Goal: Task Accomplishment & Management: Manage account settings

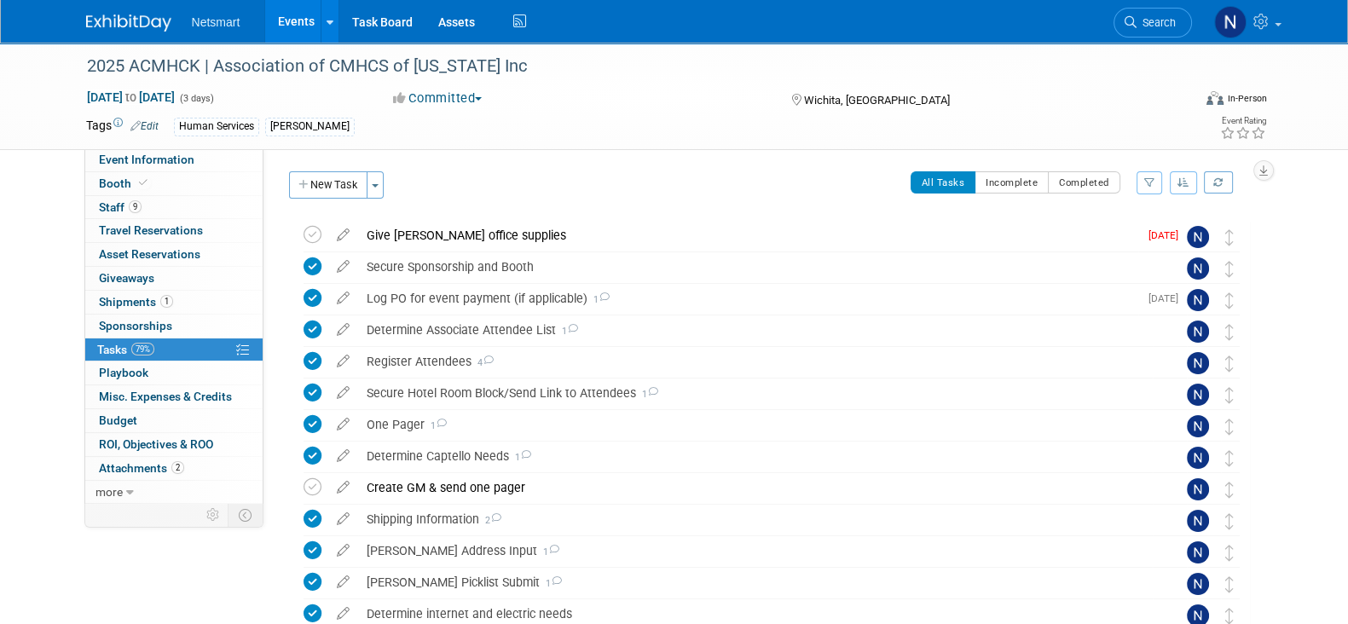
click at [1145, 20] on span "Search" at bounding box center [1155, 22] width 39 height 13
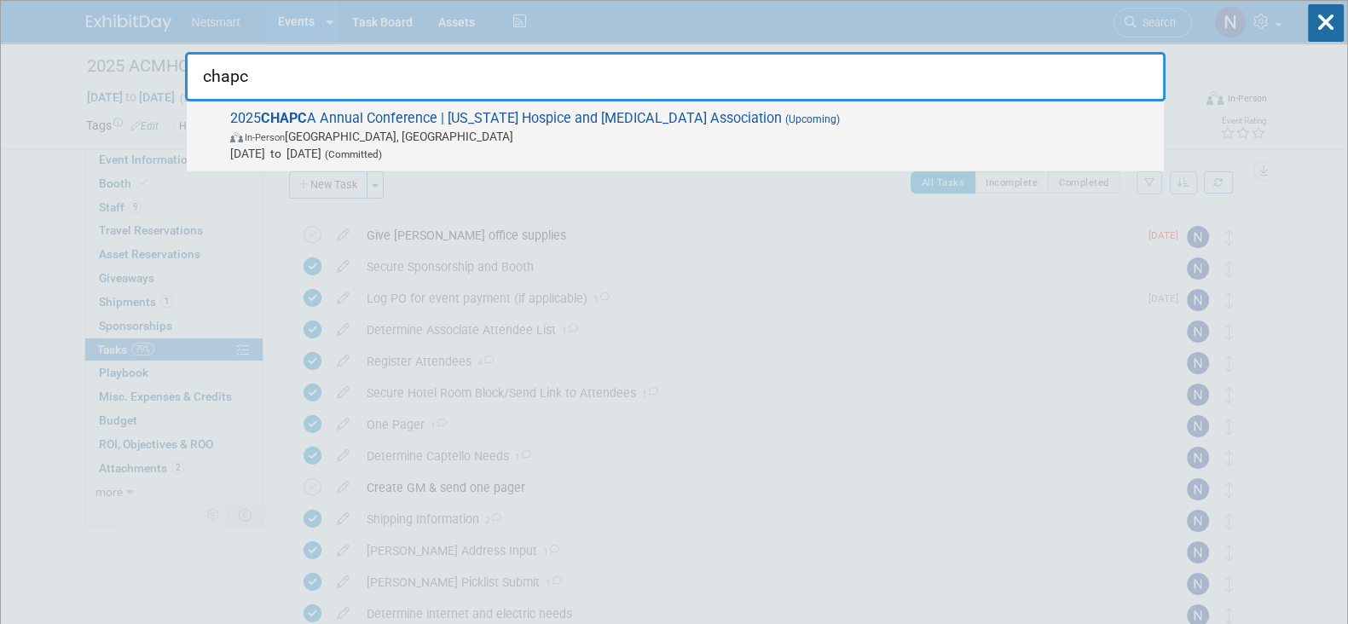
type input "chapc"
click at [678, 125] on span "2025 CHAPC A Annual Conference | California Hospice and Palliative Care Associa…" at bounding box center [690, 136] width 930 height 52
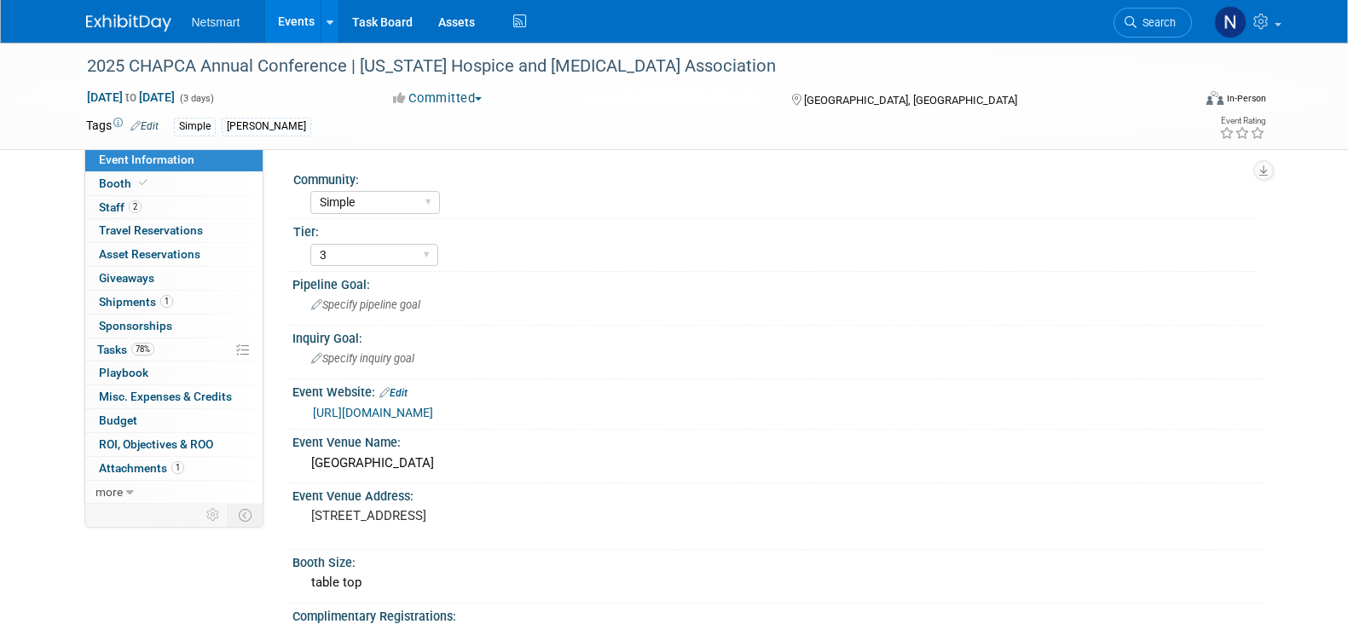
select select "Simple"
select select "3"
select select "No"
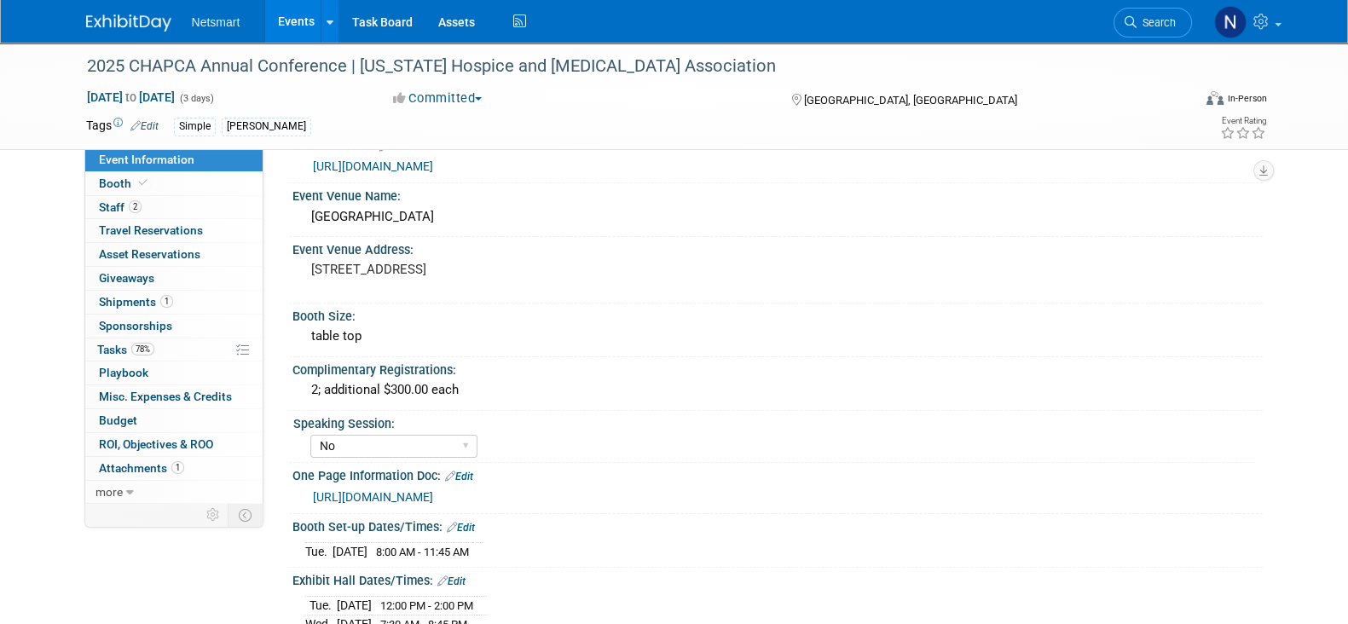
scroll to position [212, 0]
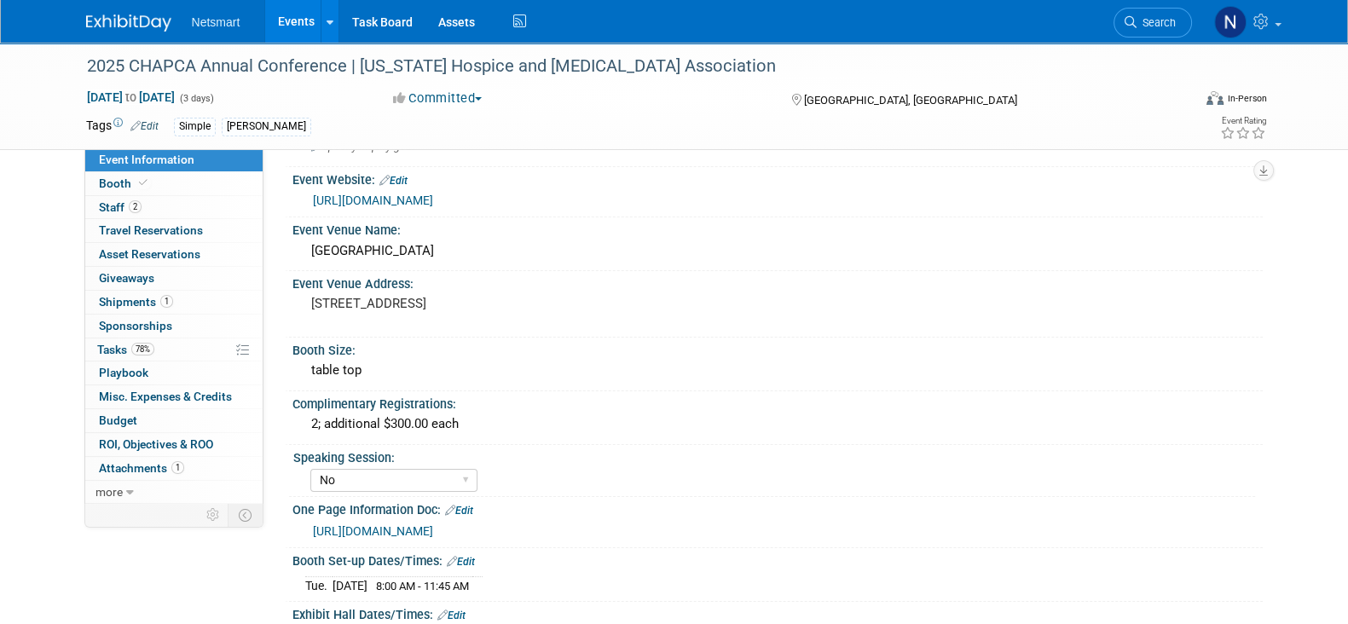
click at [433, 197] on link "https://chpca.memberclicks.net/2025-chapca-exhibit-and-sponsorships" at bounding box center [373, 200] width 120 height 14
click at [433, 193] on link "https://chpca.memberclicks.net/2025-chapca-exhibit-and-sponsorships" at bounding box center [373, 200] width 120 height 14
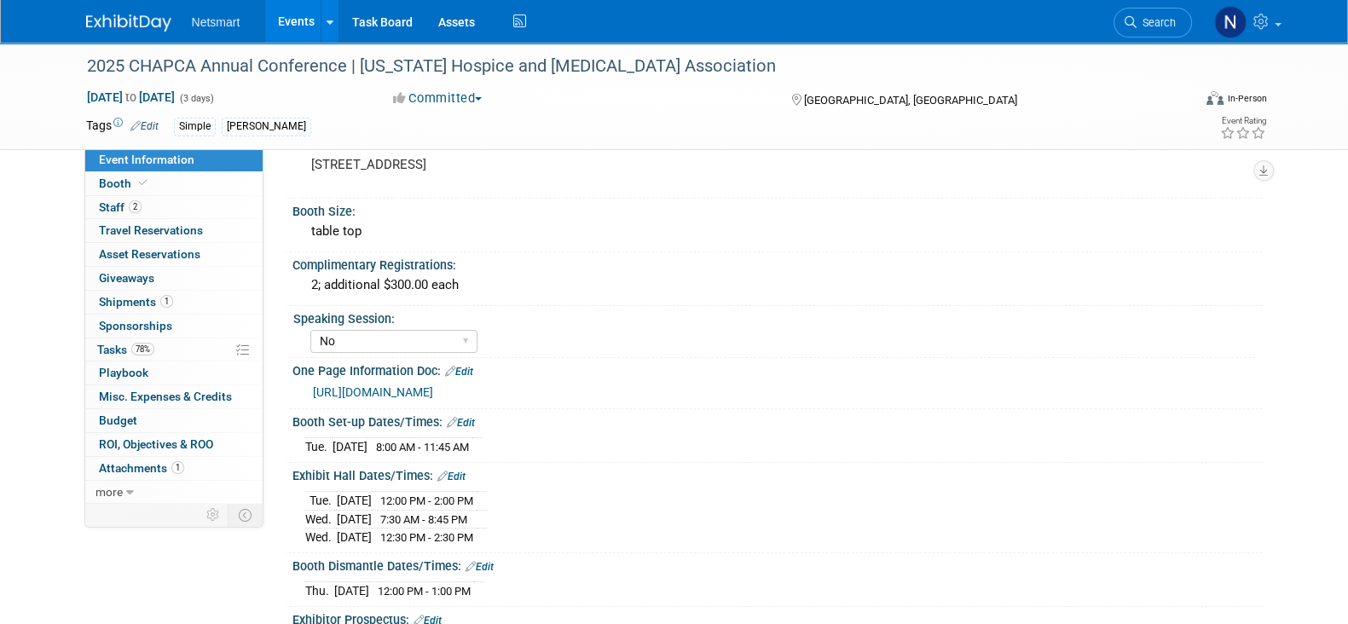
scroll to position [533, 0]
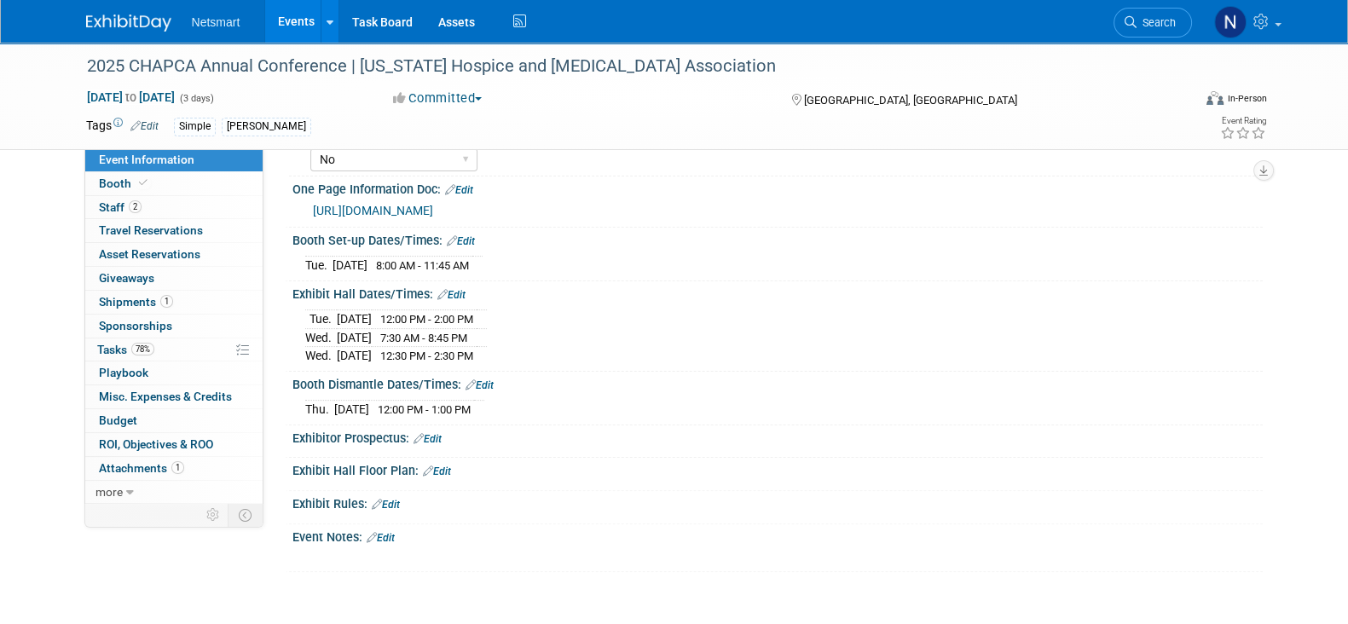
click at [459, 292] on link "Edit" at bounding box center [451, 295] width 28 height 12
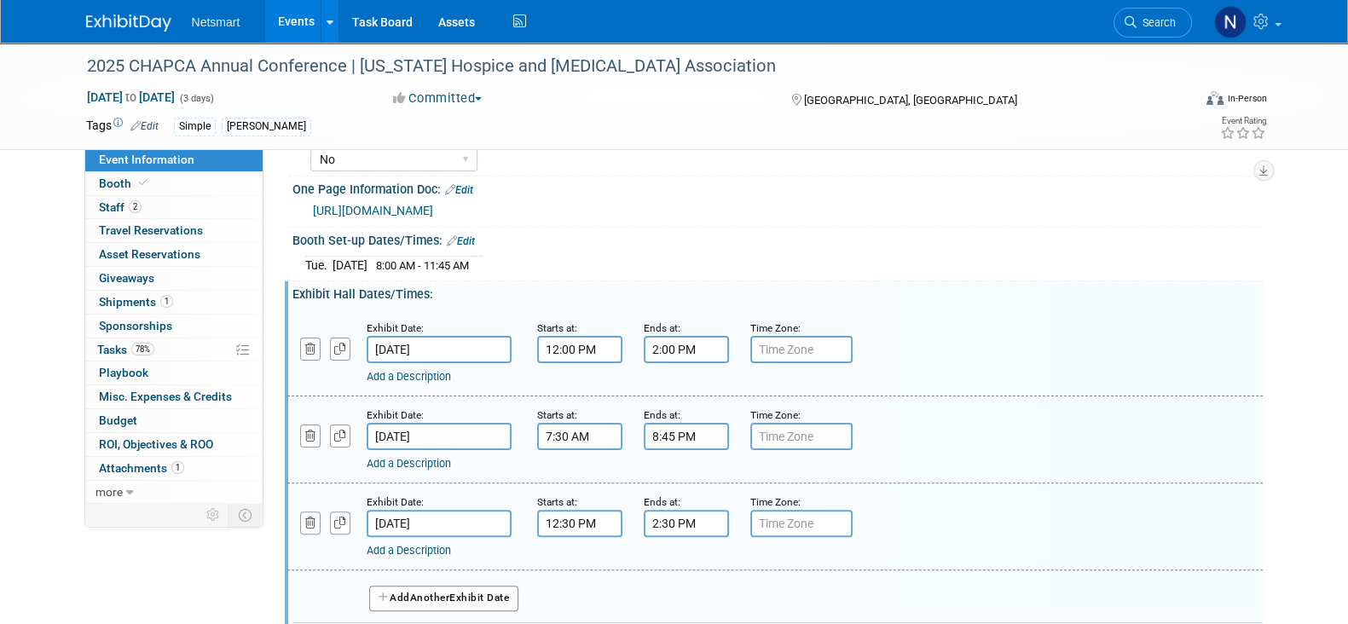
click at [707, 427] on input "8:45 PM" at bounding box center [686, 436] width 85 height 27
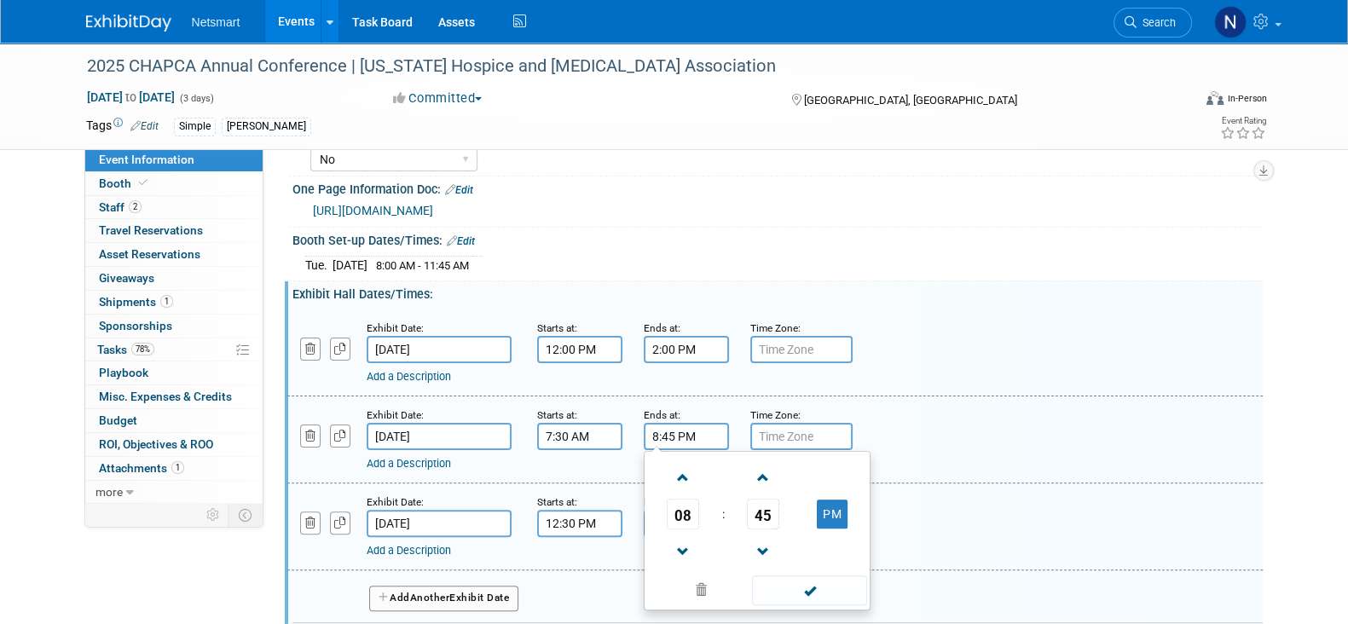
click at [847, 513] on td "PM" at bounding box center [832, 514] width 67 height 31
drag, startPoint x: 845, startPoint y: 494, endPoint x: 830, endPoint y: 522, distance: 30.9
click at [844, 499] on button "PM" at bounding box center [832, 513] width 31 height 29
type input "8:45 AM"
click at [818, 577] on span at bounding box center [809, 590] width 115 height 30
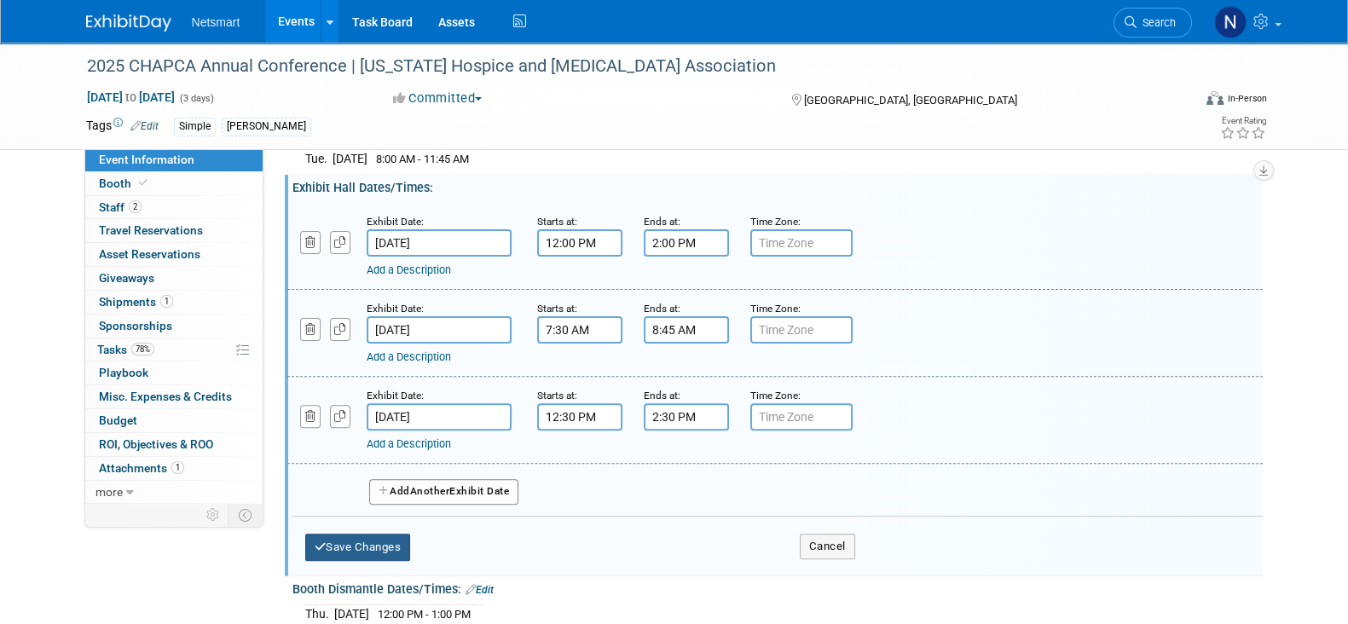
click at [376, 534] on button "Save Changes" at bounding box center [358, 547] width 106 height 27
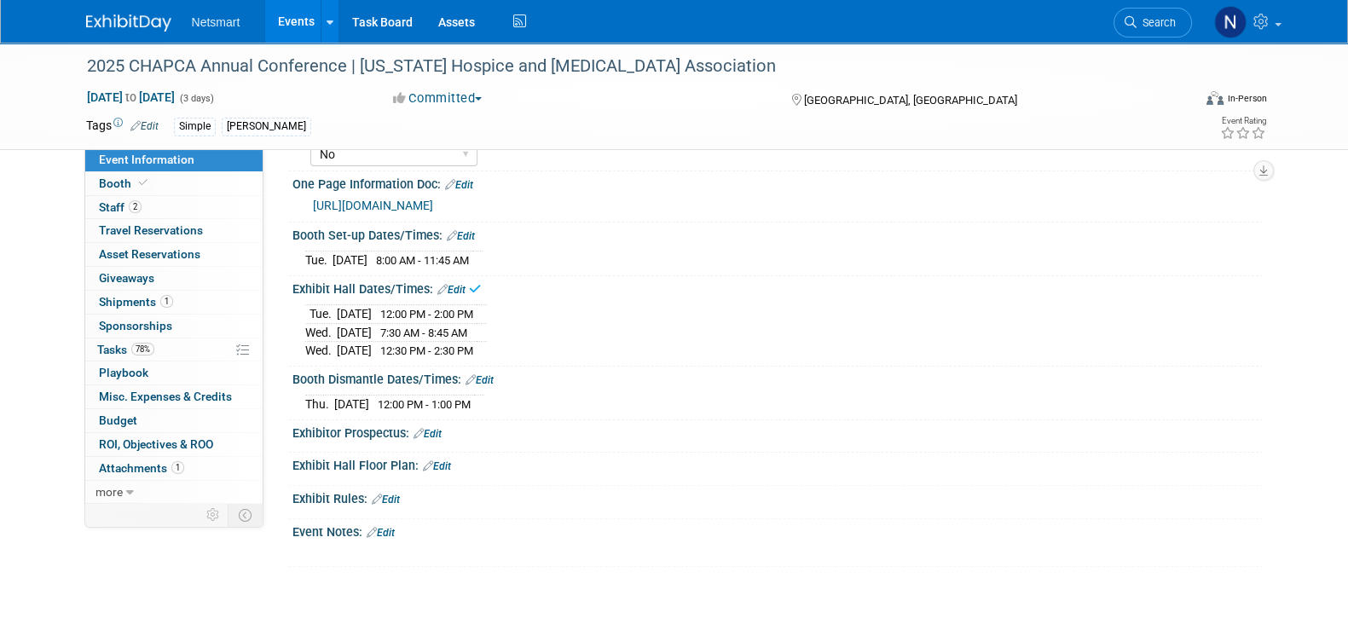
scroll to position [491, 0]
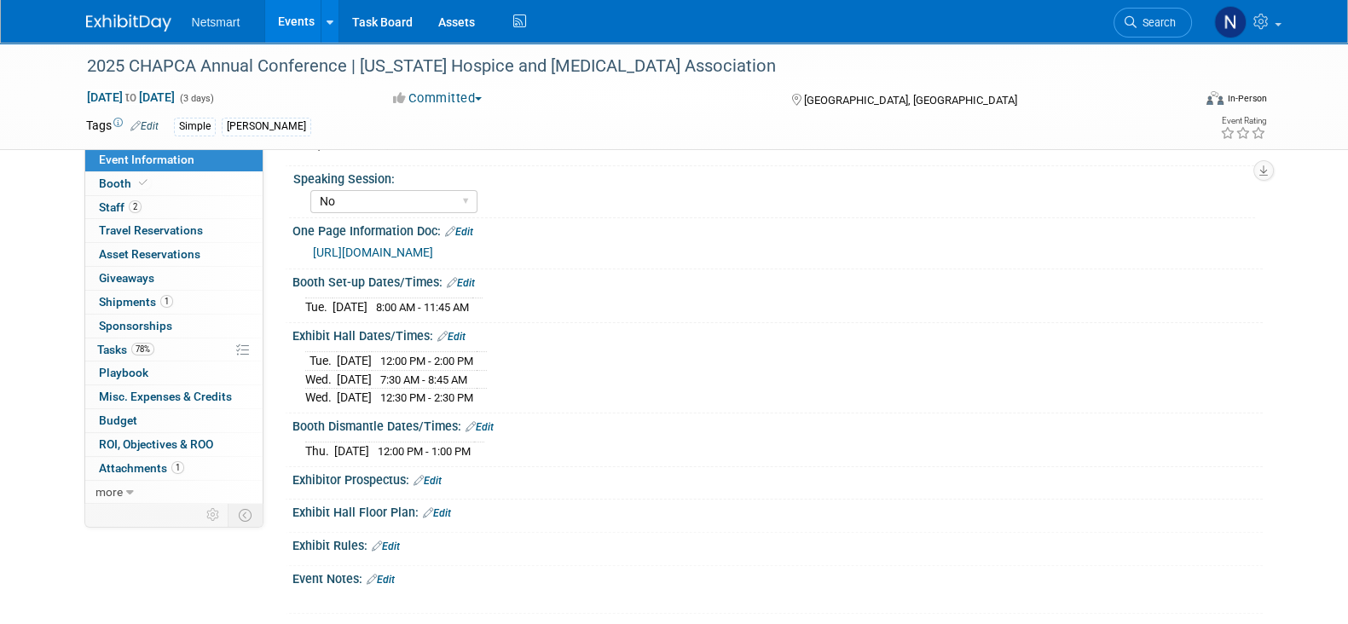
click at [461, 334] on link "Edit" at bounding box center [451, 337] width 28 height 12
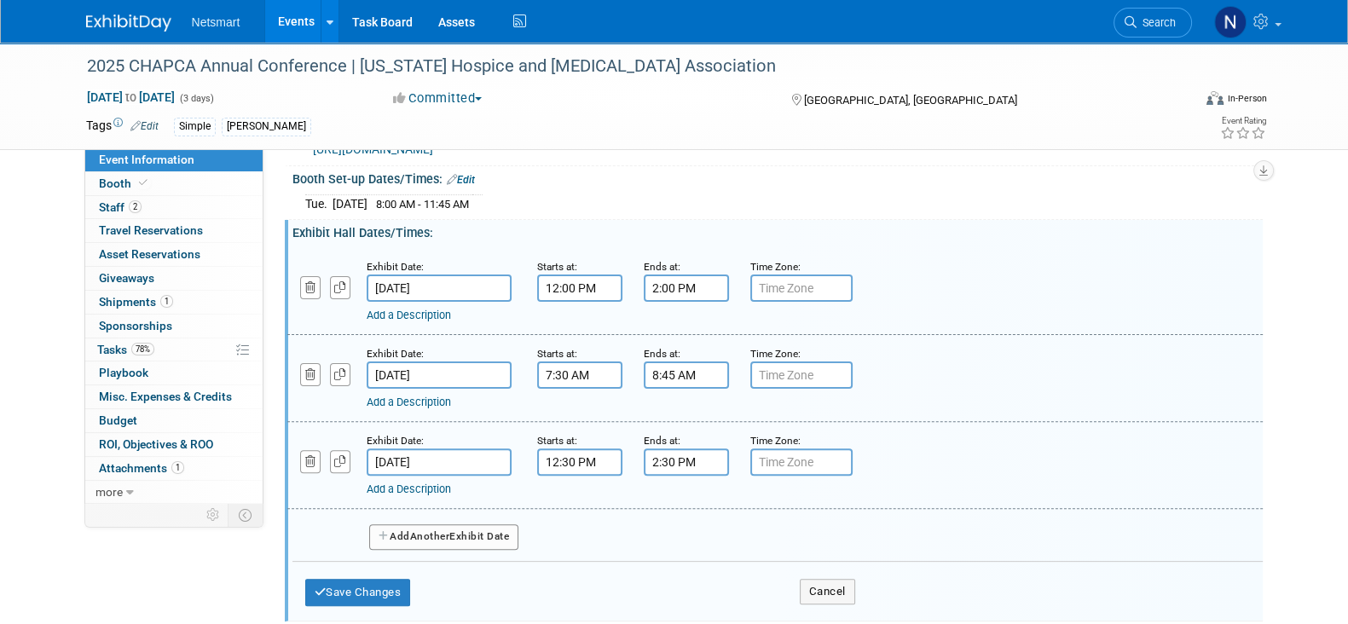
scroll to position [598, 0]
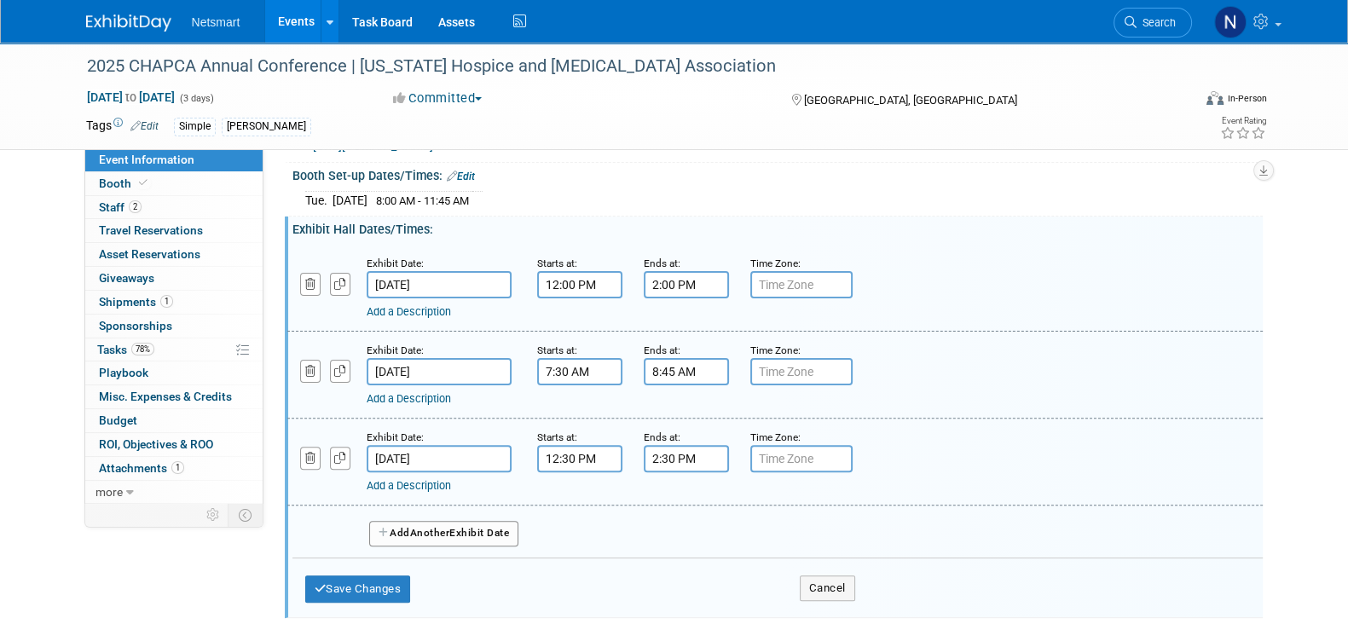
click at [441, 527] on span "Another" at bounding box center [430, 533] width 40 height 12
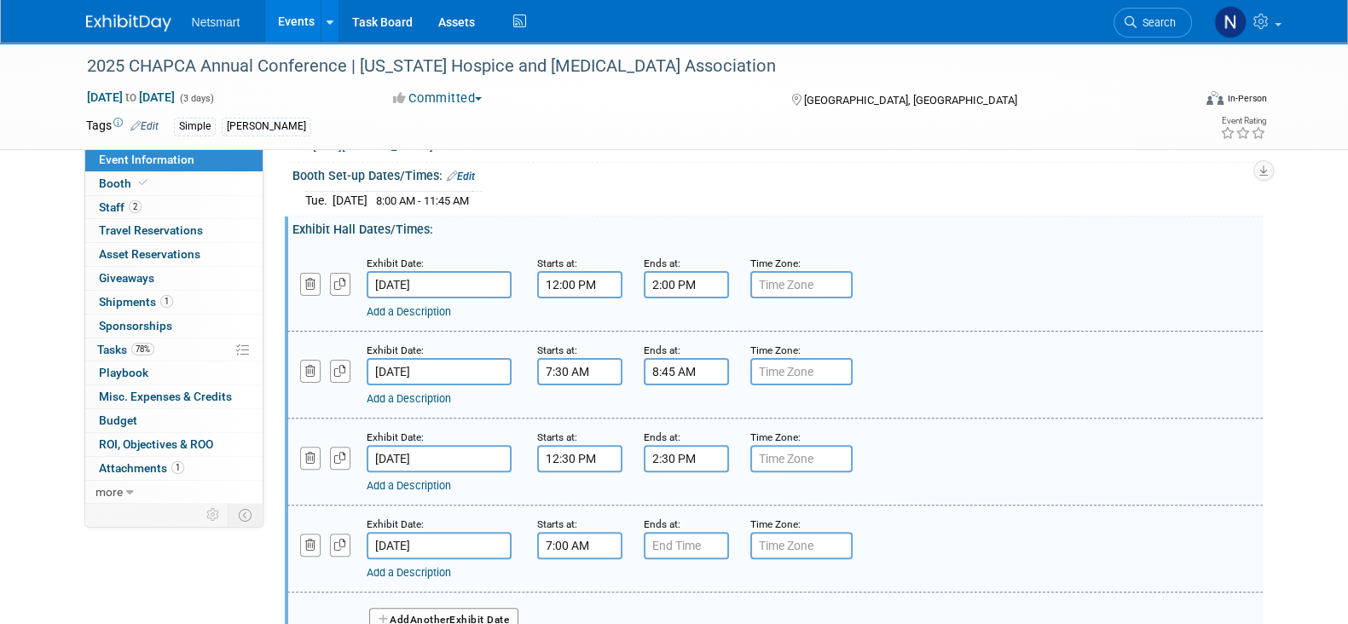
click at [601, 547] on input "7:00 AM" at bounding box center [579, 545] width 85 height 27
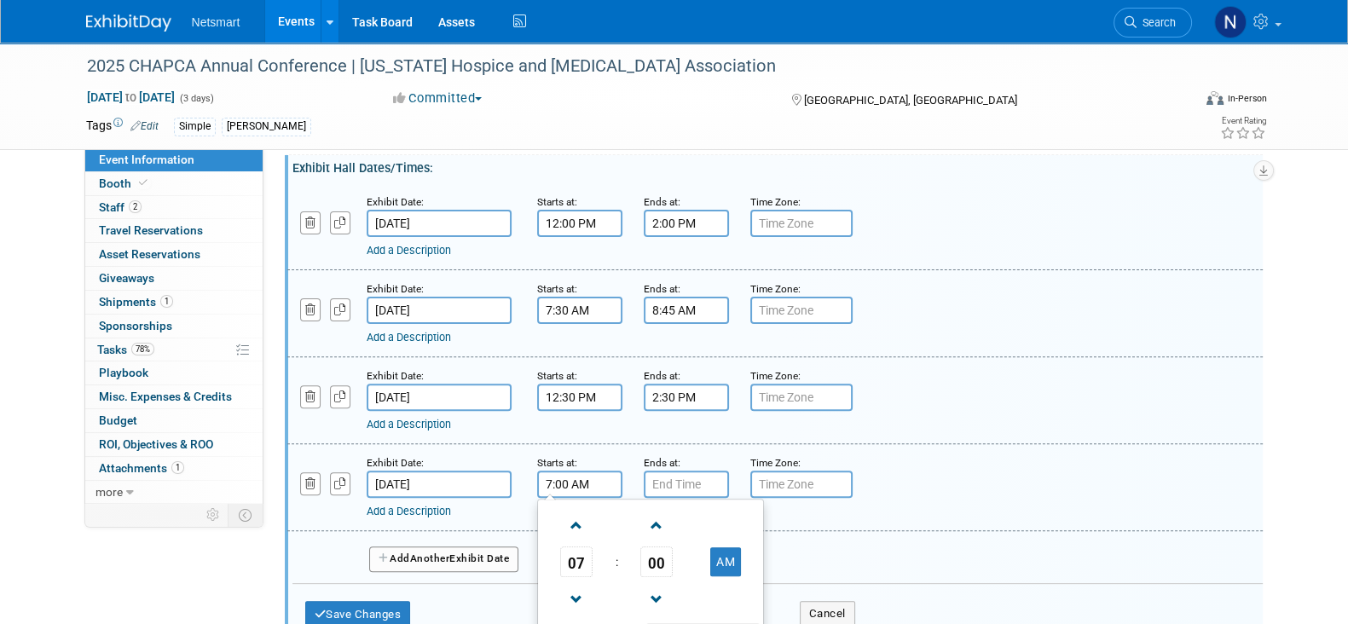
scroll to position [704, 0]
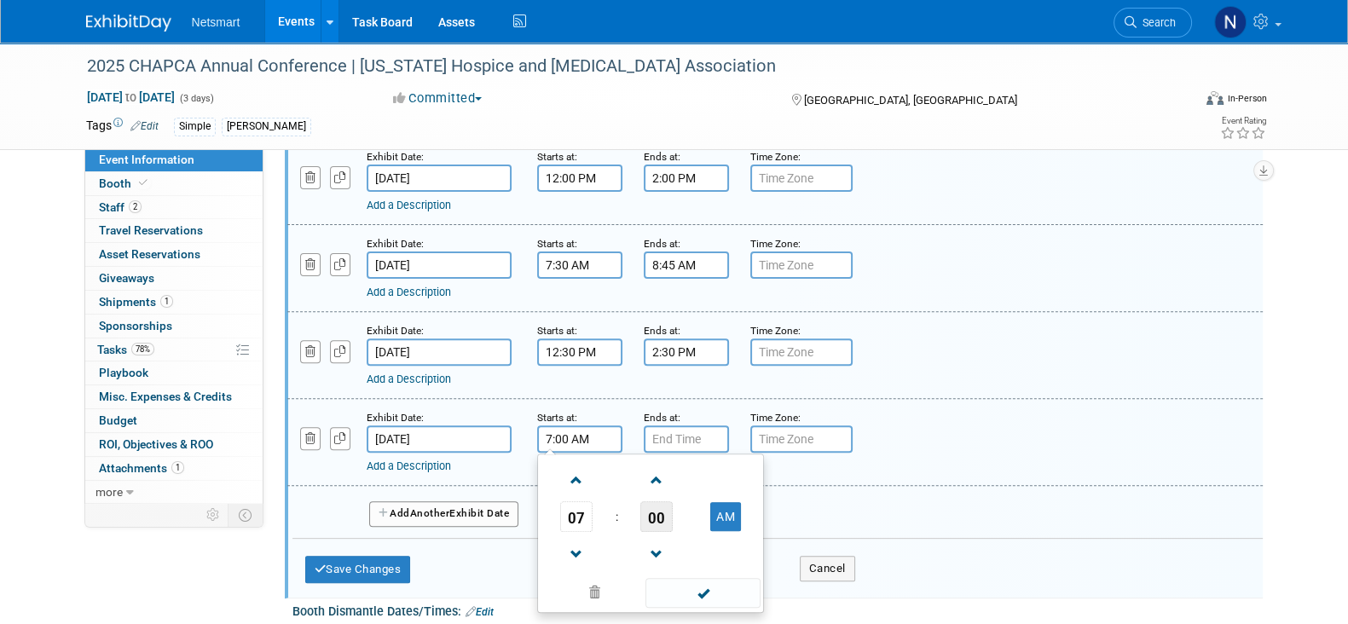
click at [656, 514] on span "00" at bounding box center [656, 516] width 32 height 31
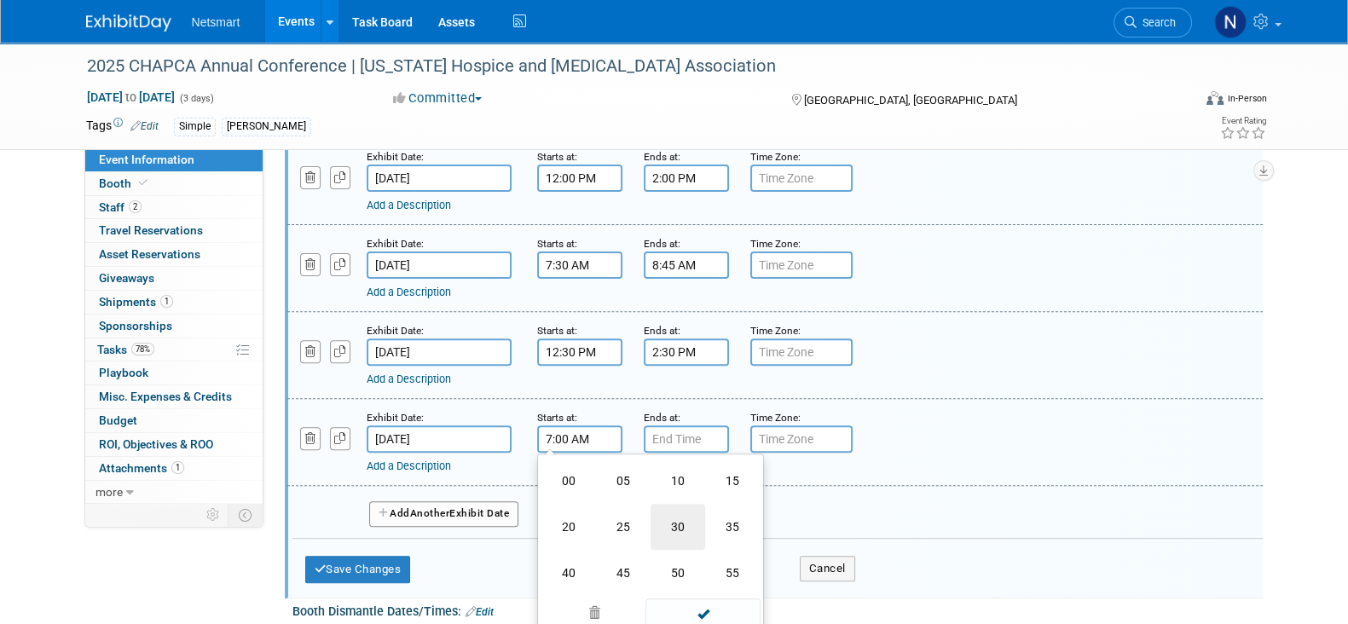
click at [688, 522] on td "30" at bounding box center [677, 527] width 55 height 46
type input "7:30 AM"
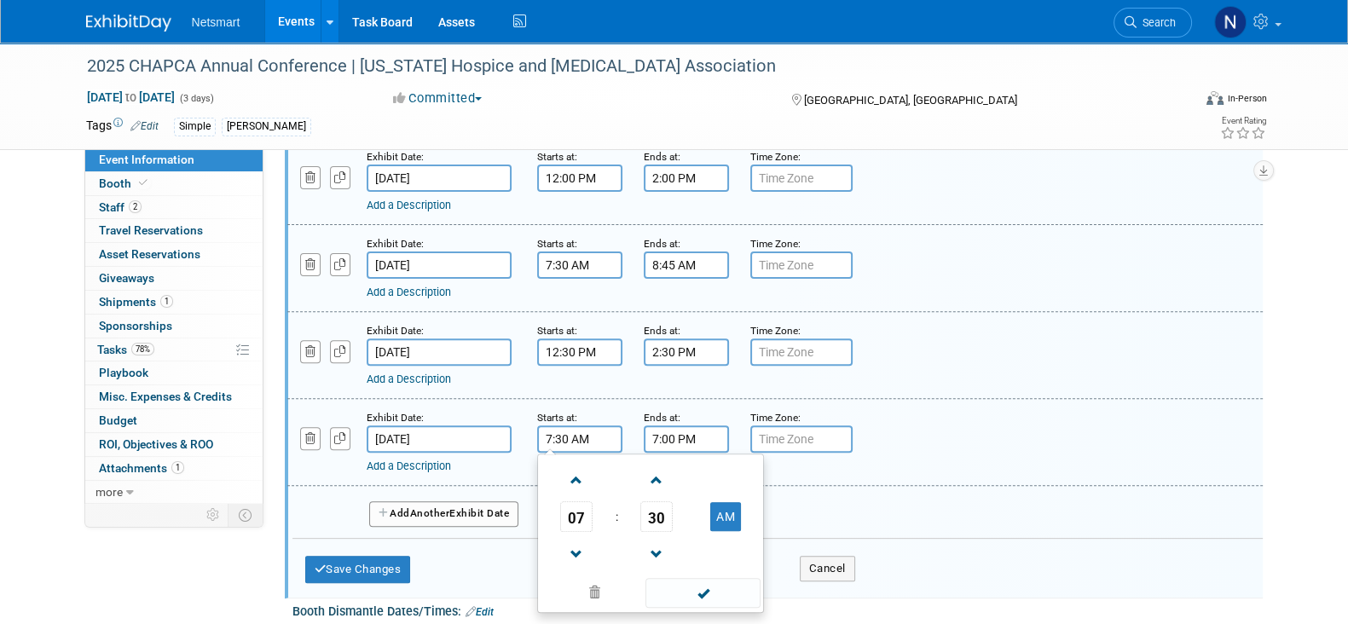
click at [672, 425] on input "7:00 PM" at bounding box center [686, 438] width 85 height 27
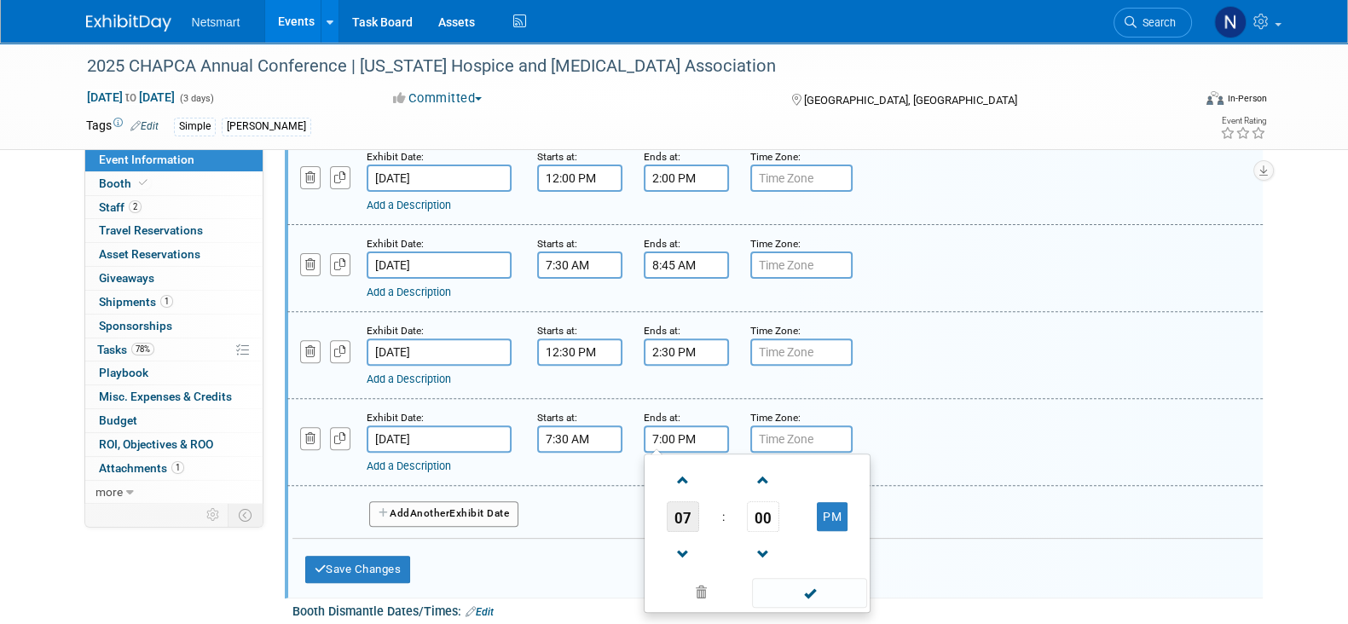
click at [682, 511] on span "07" at bounding box center [683, 516] width 32 height 31
click at [731, 557] on td "09" at bounding box center [729, 573] width 55 height 46
click at [833, 515] on button "PM" at bounding box center [832, 516] width 31 height 29
type input "9:00 AM"
drag, startPoint x: 812, startPoint y: 590, endPoint x: 801, endPoint y: 590, distance: 11.1
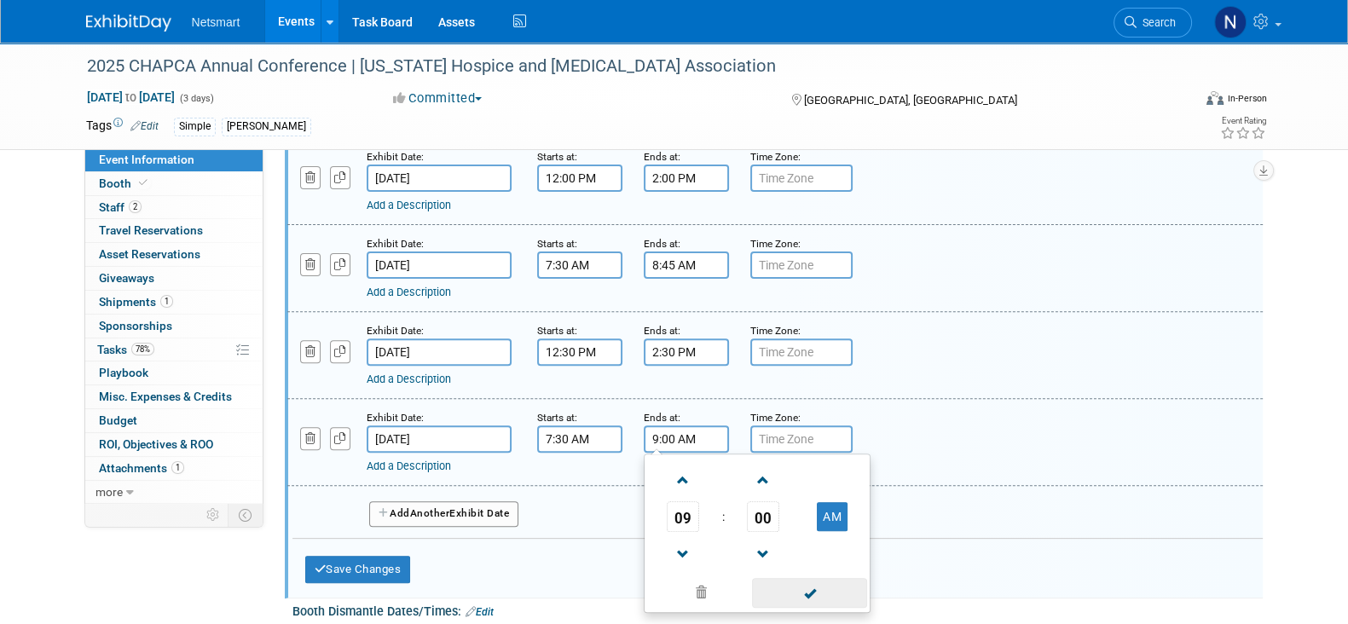
click at [813, 590] on span at bounding box center [809, 593] width 115 height 30
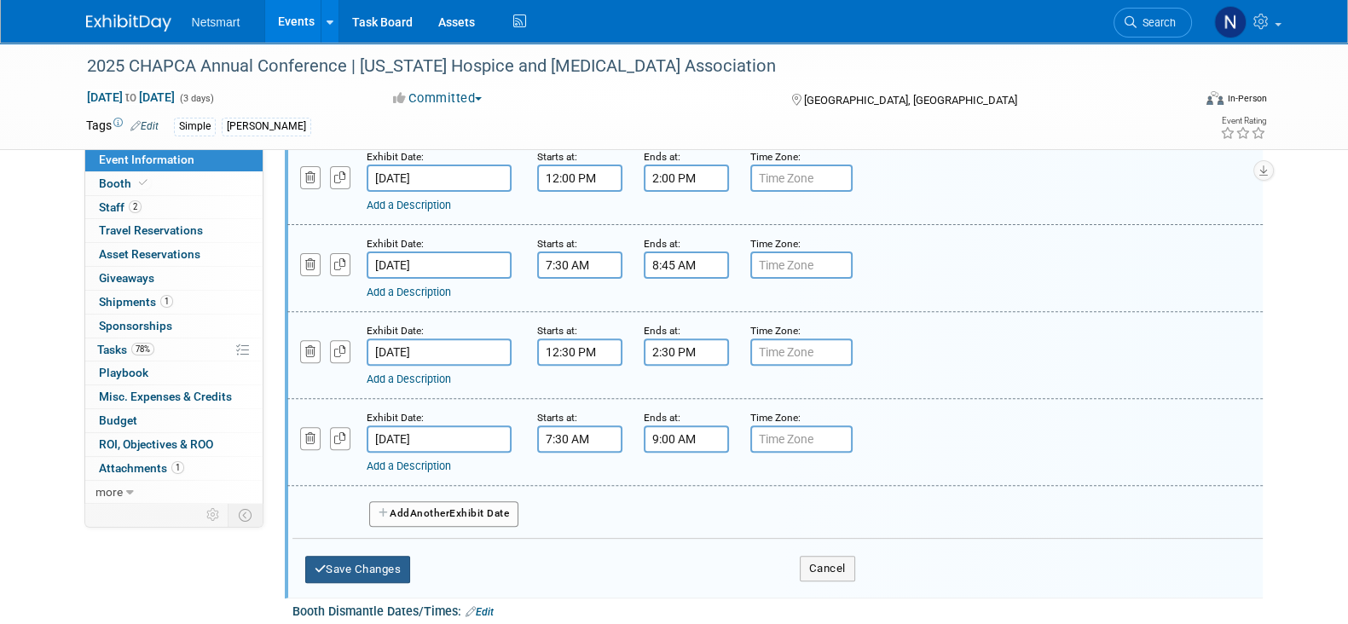
click at [364, 559] on button "Save Changes" at bounding box center [358, 569] width 106 height 27
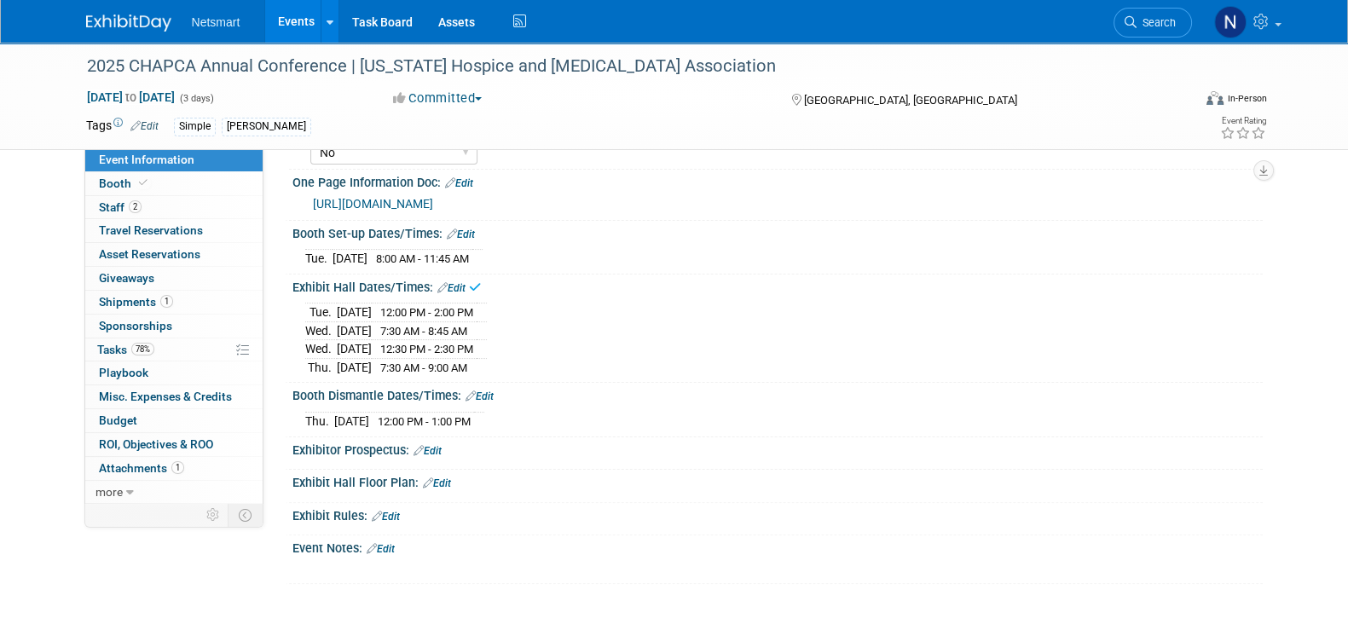
scroll to position [491, 0]
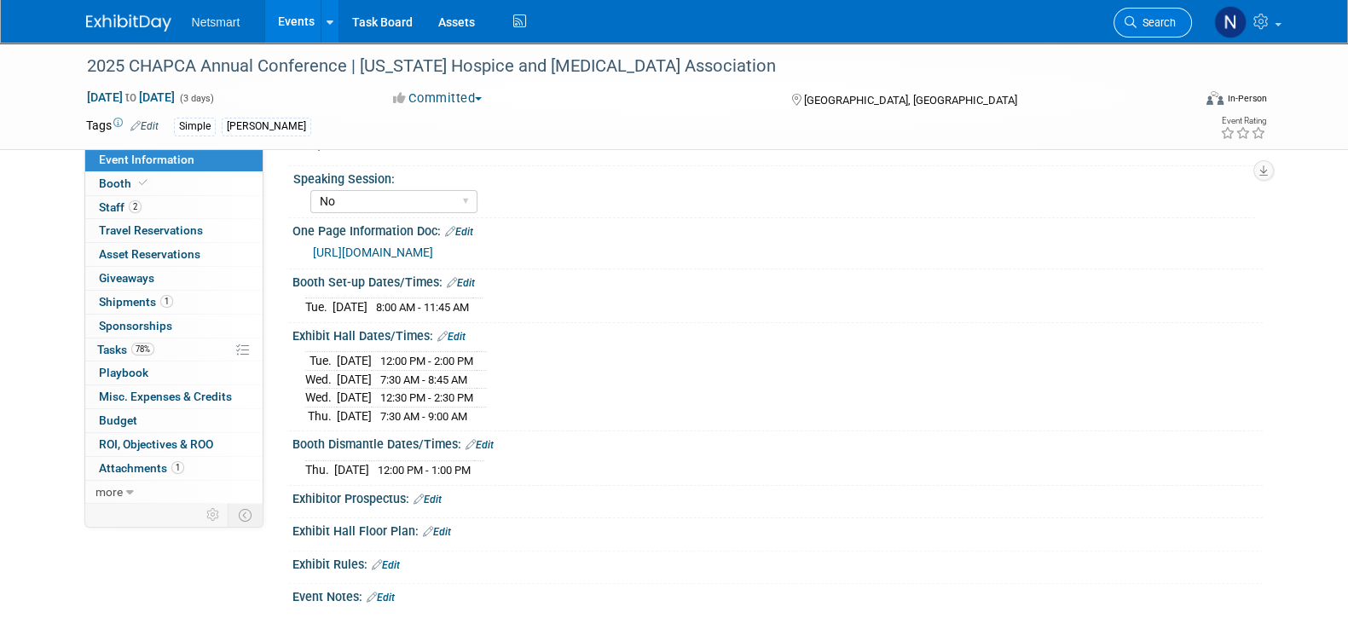
click at [1146, 29] on link "Search" at bounding box center [1152, 23] width 78 height 30
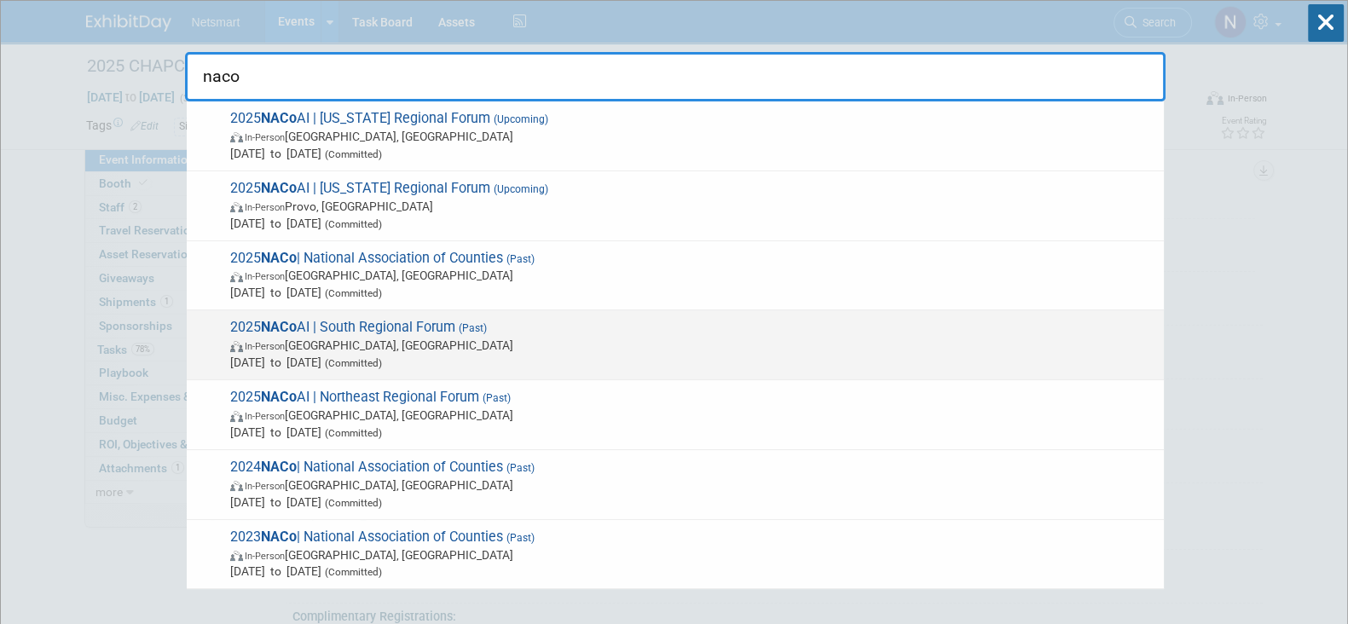
type input "naco"
click at [465, 347] on span "In-Person Austin, TX" at bounding box center [692, 345] width 925 height 17
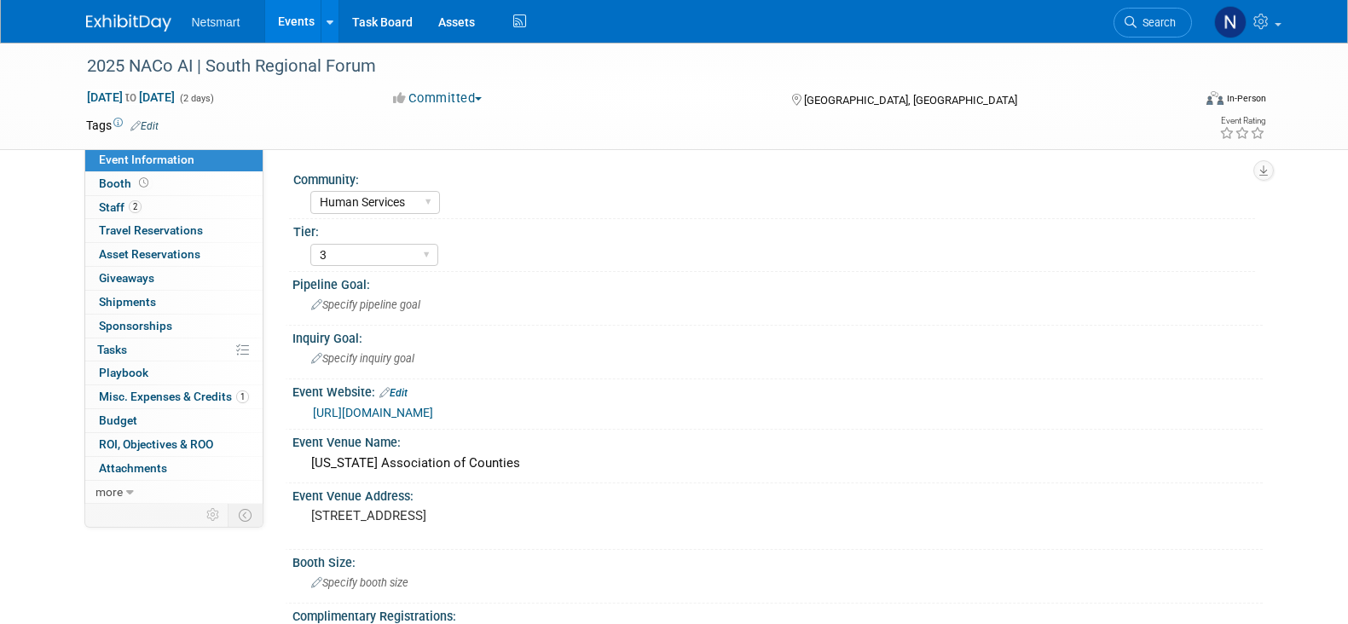
select select "Human Services"
select select "3"
select select "No"
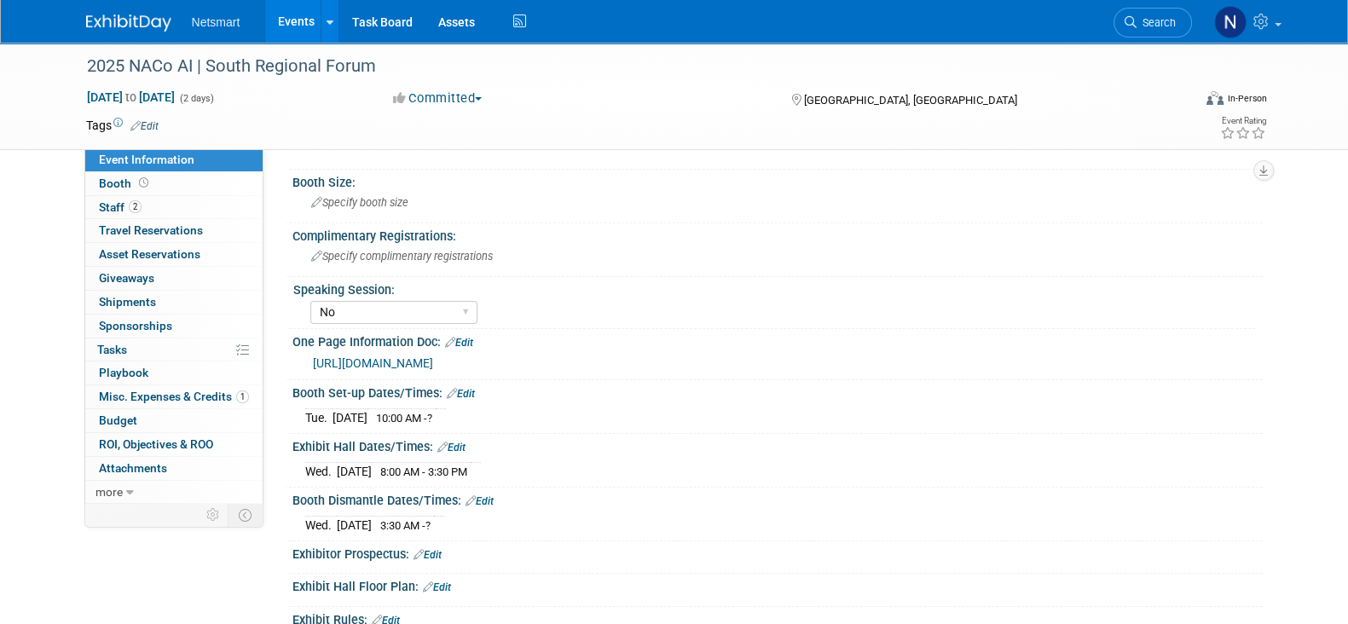
scroll to position [425, 0]
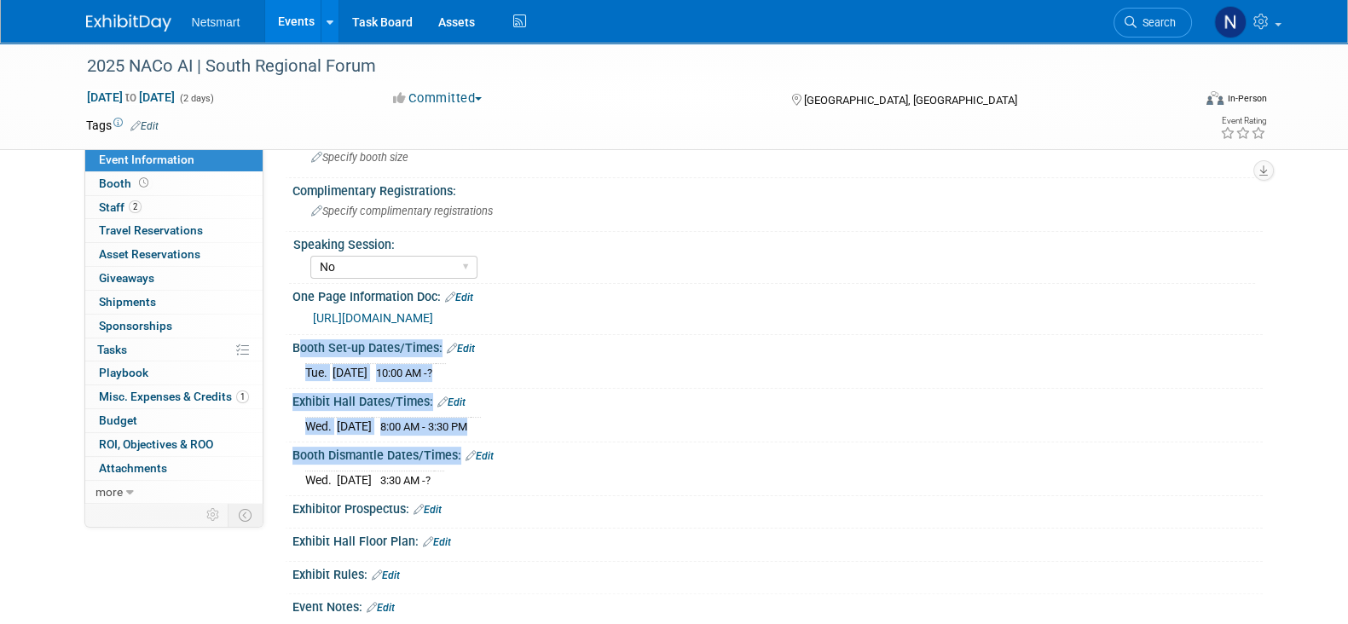
drag, startPoint x: 284, startPoint y: 330, endPoint x: 494, endPoint y: 476, distance: 255.4
click at [494, 476] on div "Community: Human Services Post Acute Public Sector CareDimensions Specialty Pra…" at bounding box center [769, 192] width 961 height 901
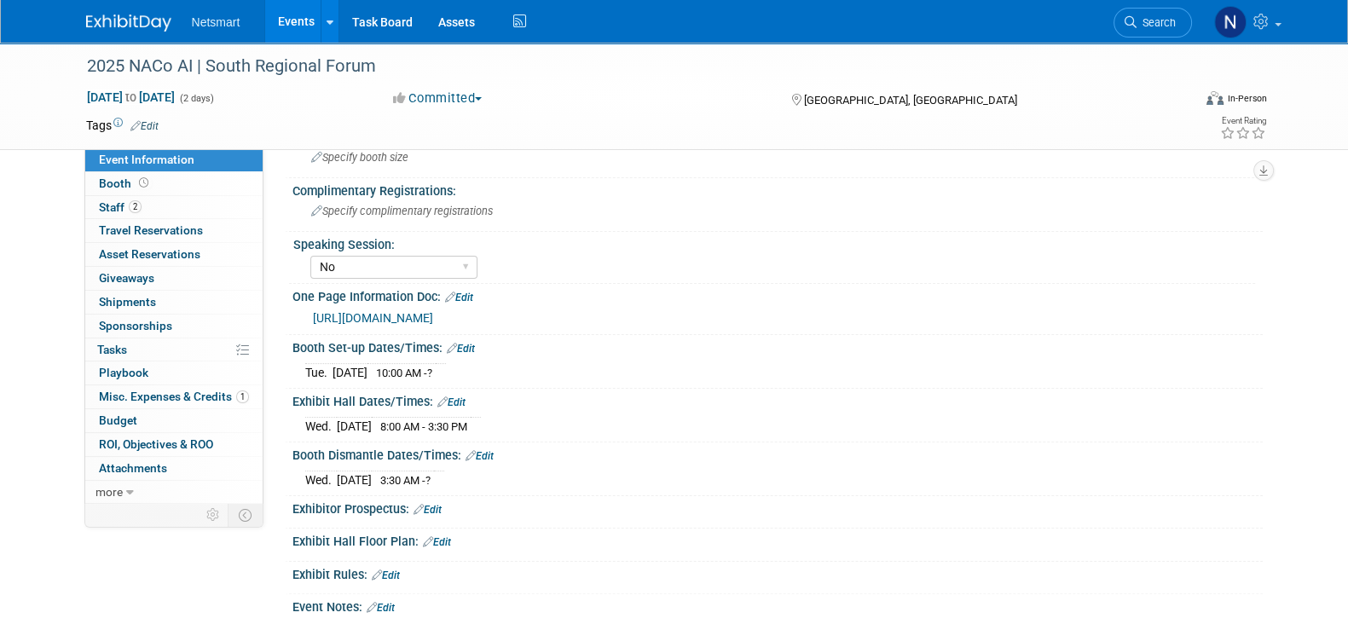
click at [625, 503] on div "Exhibitor Prospectus: Edit" at bounding box center [777, 507] width 970 height 22
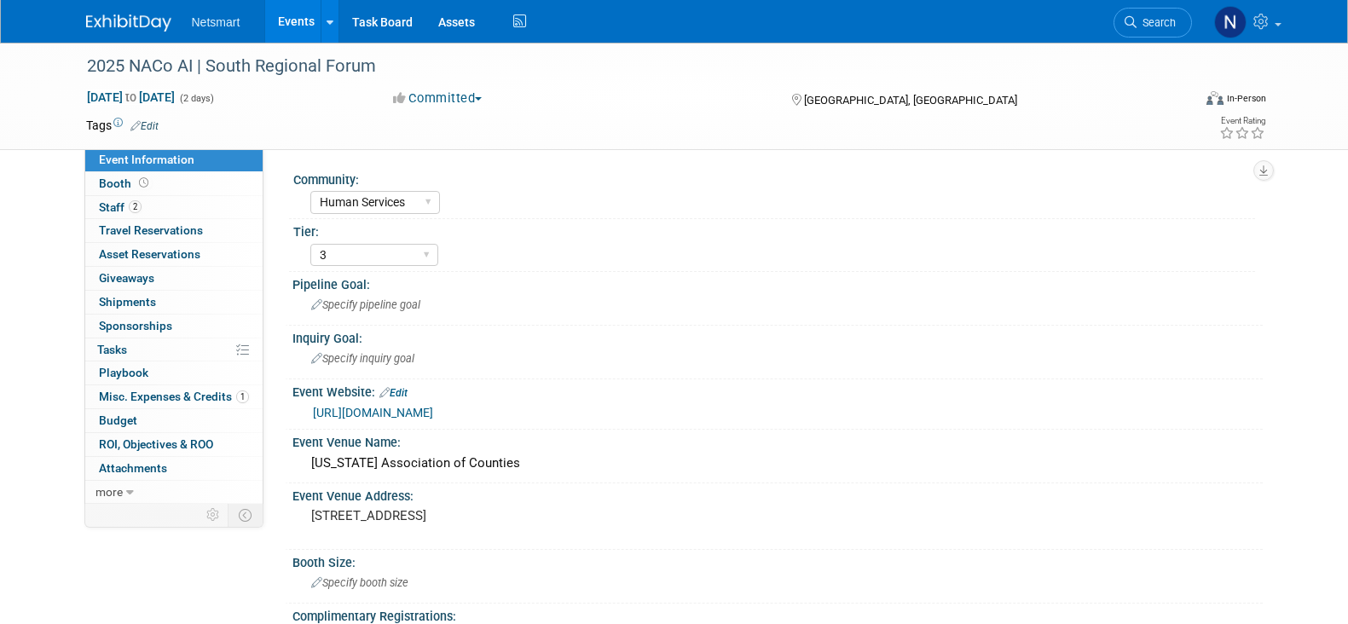
select select "Human Services"
select select "3"
select select "No"
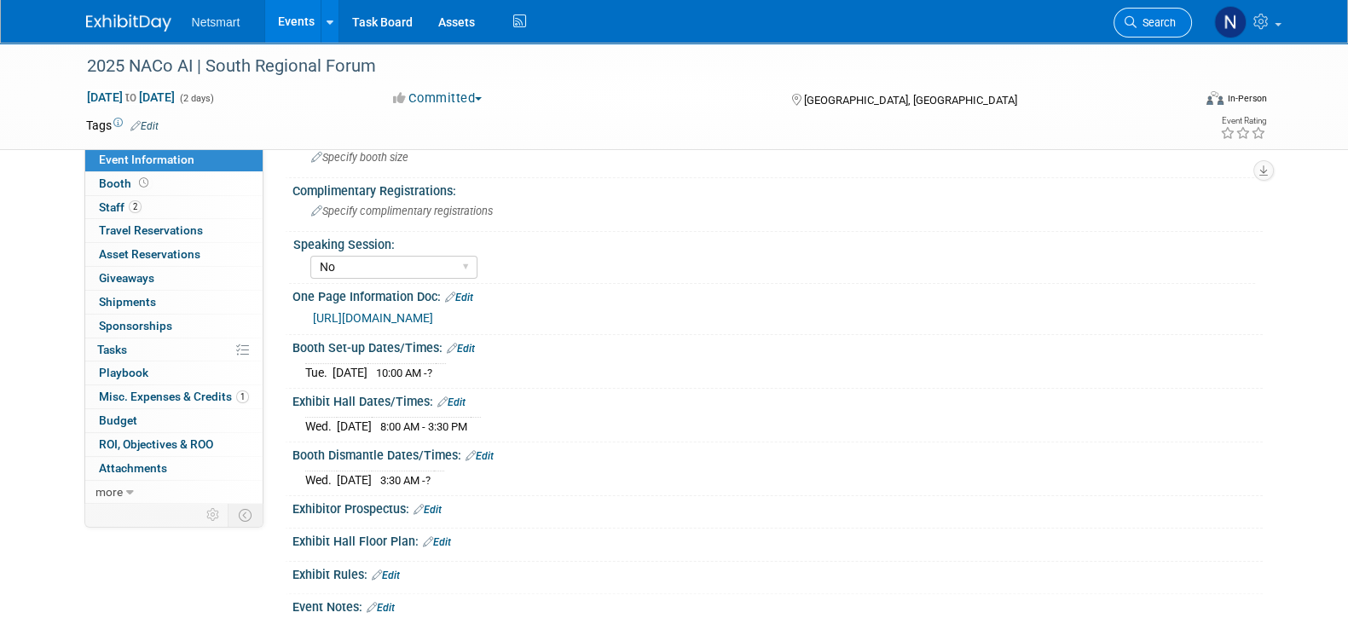
click at [1155, 24] on span "Search" at bounding box center [1155, 22] width 39 height 13
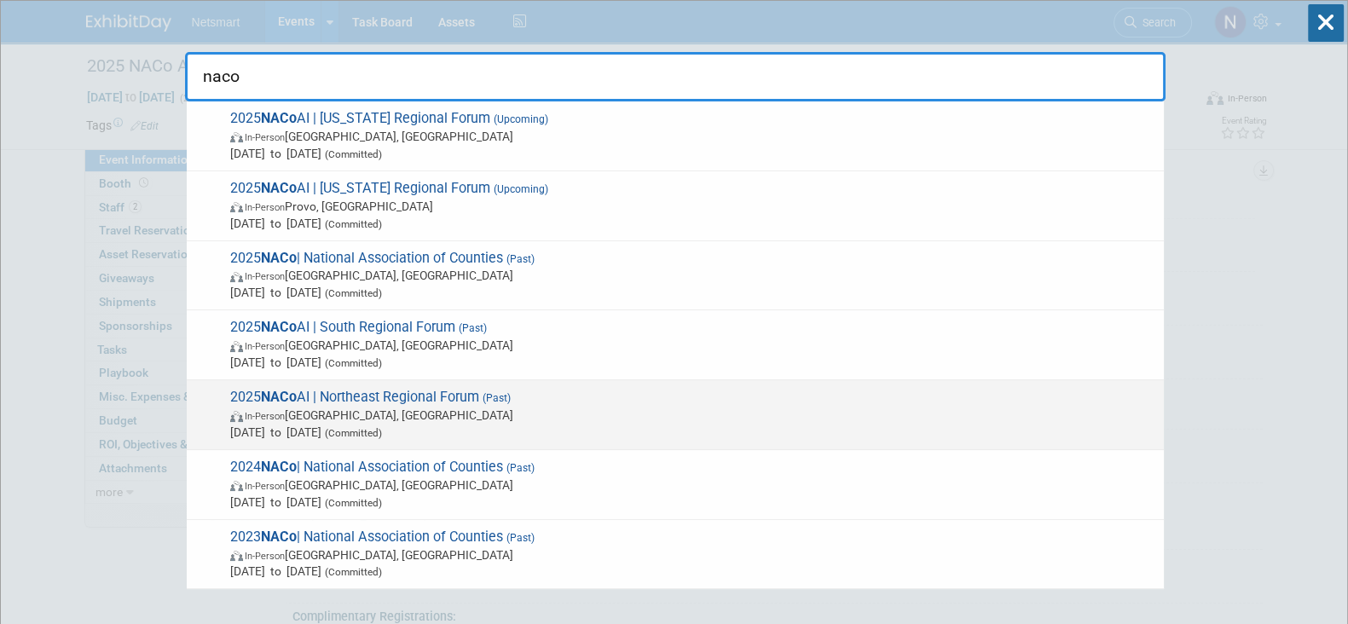
type input "naco"
click at [457, 392] on span "2025 NACo AI | Northeast Regional Forum (Past) In-Person [GEOGRAPHIC_DATA], [GE…" at bounding box center [690, 415] width 930 height 52
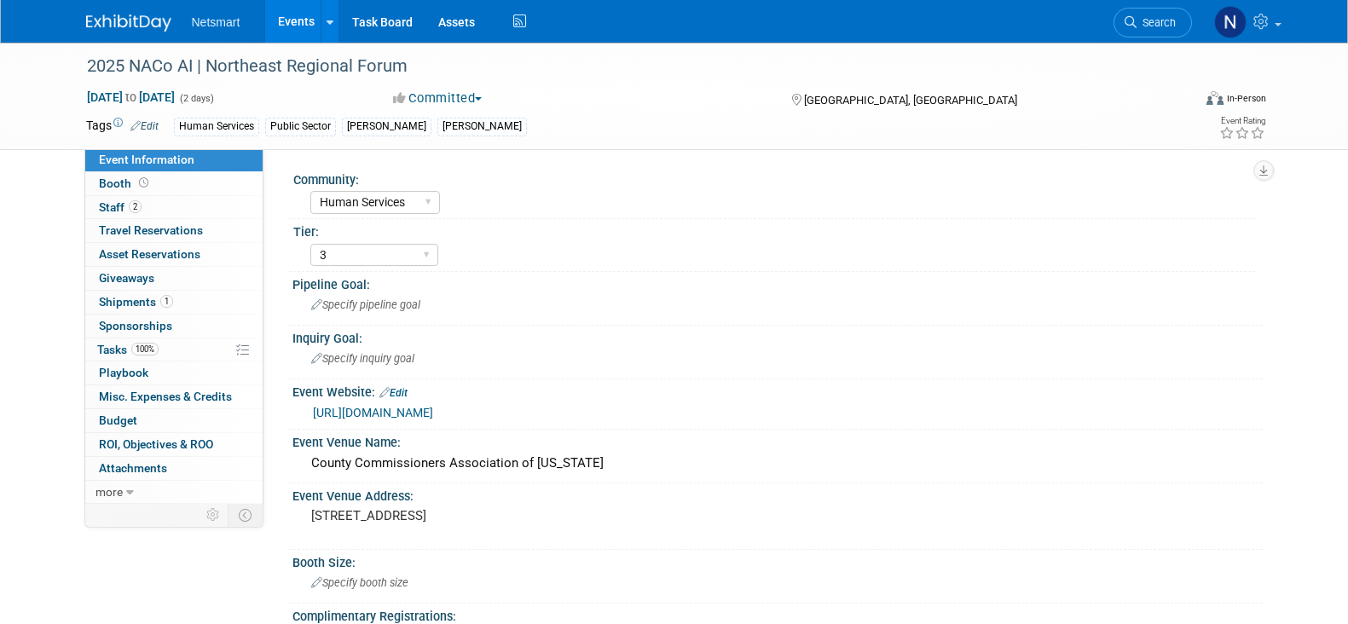
select select "Human Services"
select select "3"
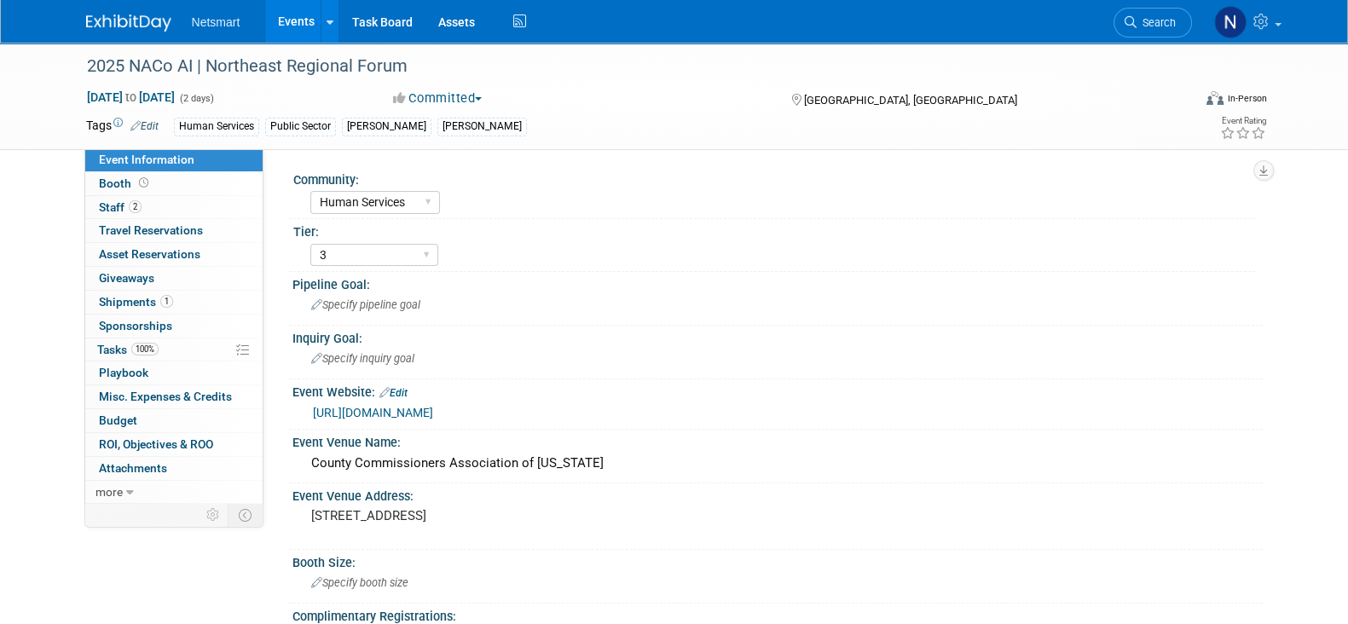
click at [1146, 23] on span "Search" at bounding box center [1155, 22] width 39 height 13
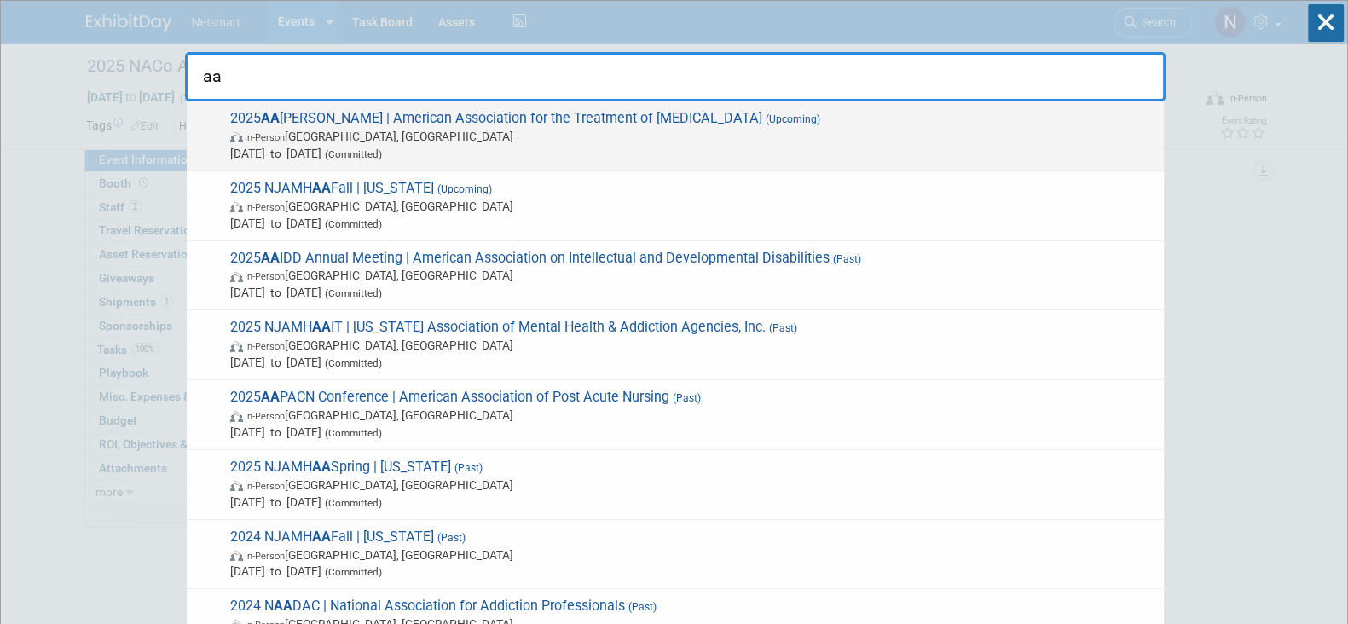
type input "aa"
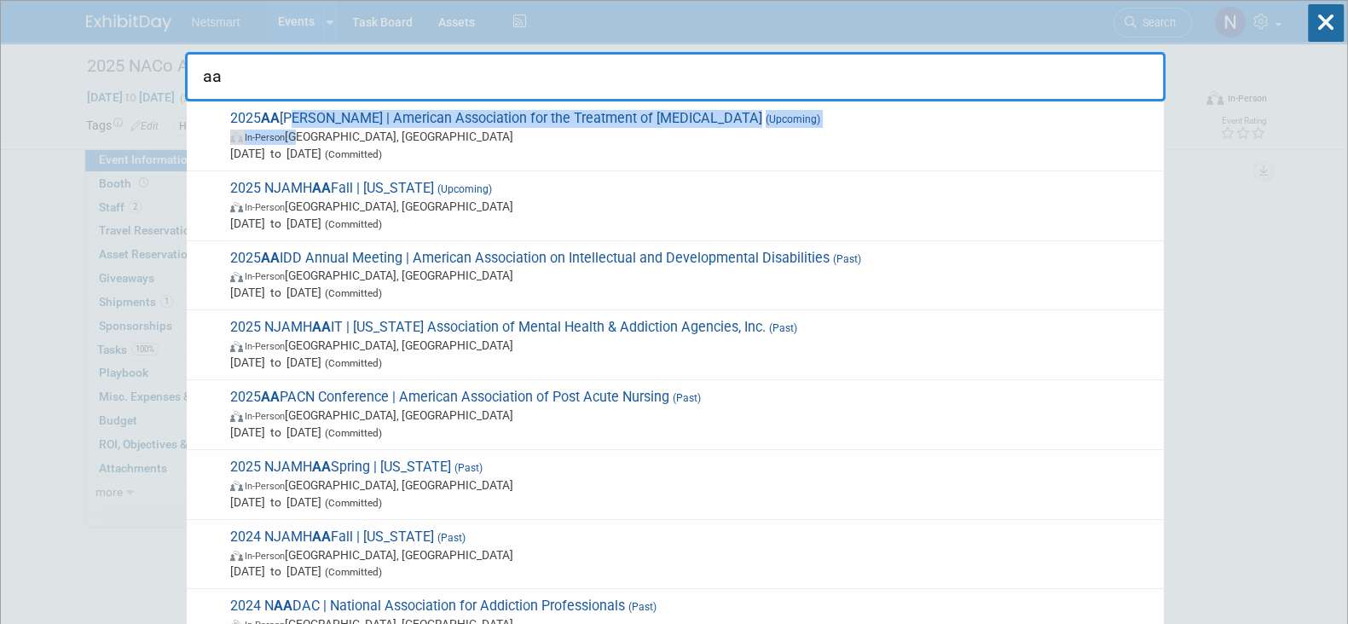
click at [303, 125] on span "2025 AA TOD | American Association for the Treatment of Opioid Dependence (Upco…" at bounding box center [690, 136] width 930 height 52
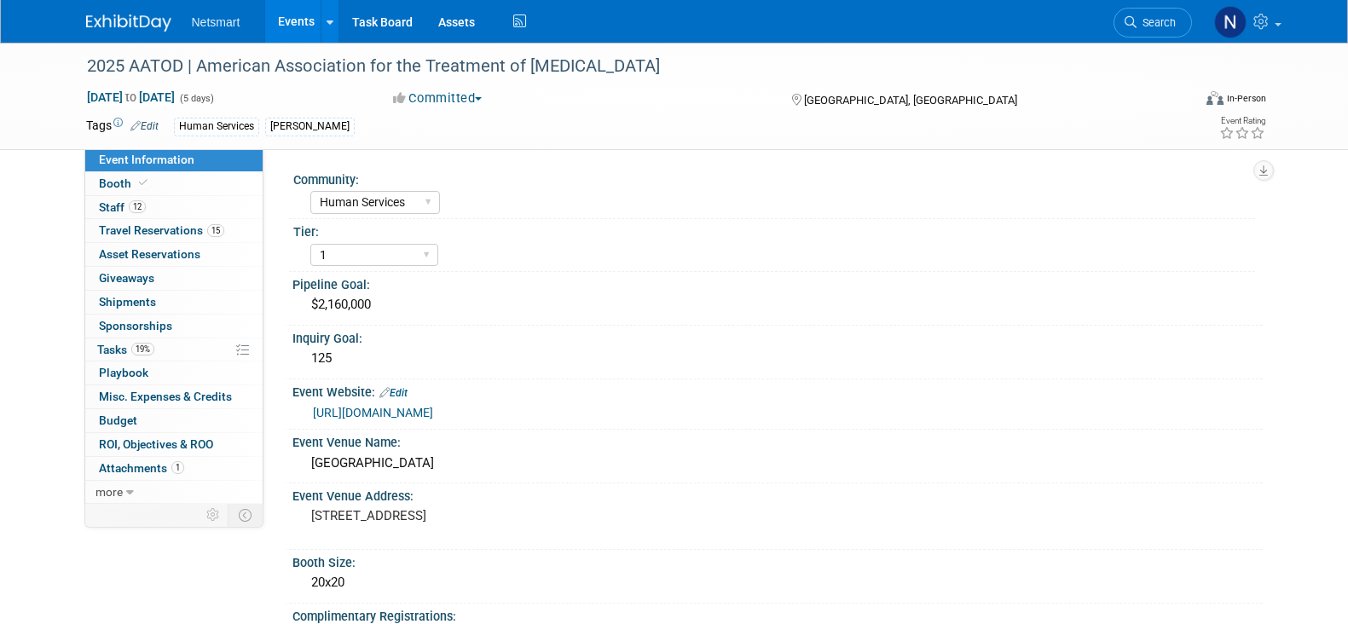
select select "Human Services"
select select "1"
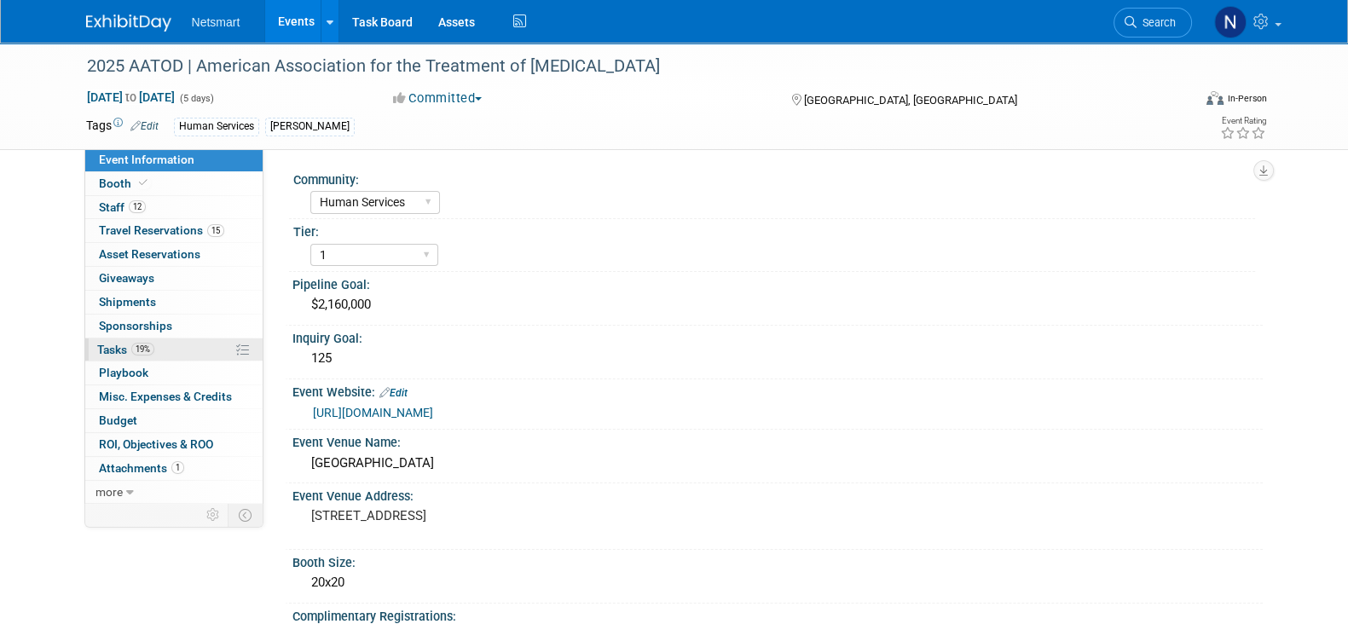
click at [172, 335] on link "0 Sponsorships 0" at bounding box center [173, 326] width 177 height 23
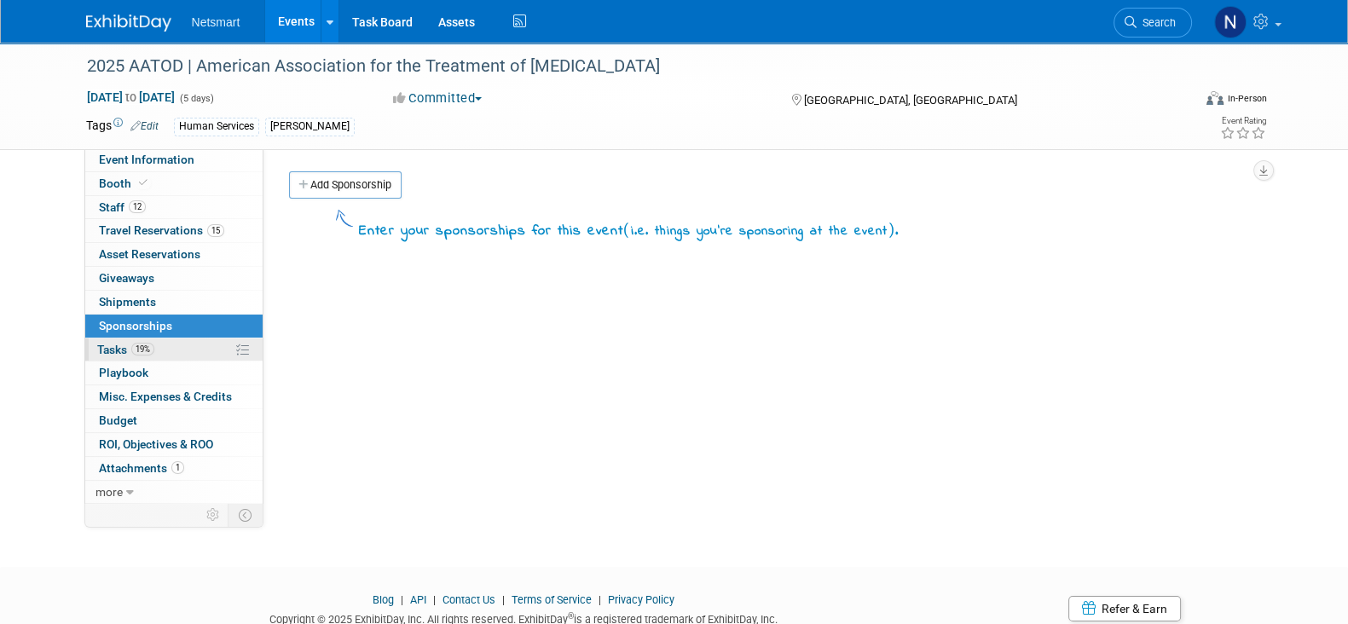
click at [190, 347] on link "19% Tasks 19%" at bounding box center [173, 349] width 177 height 23
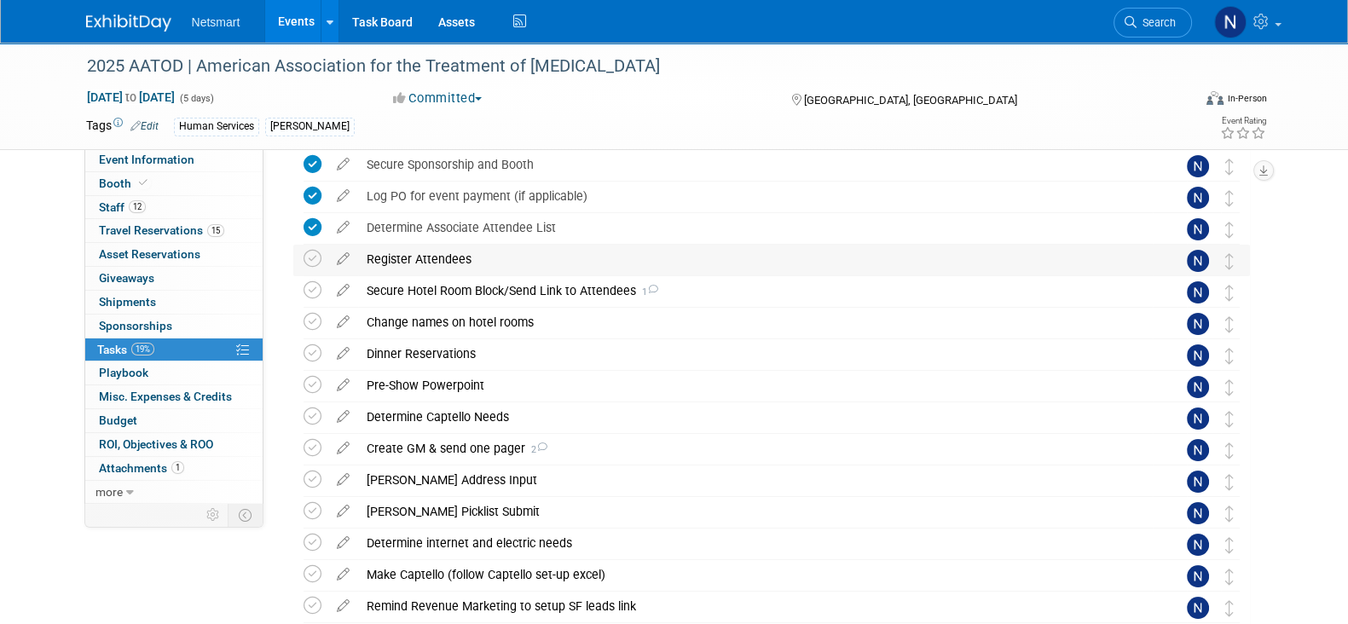
scroll to position [212, 0]
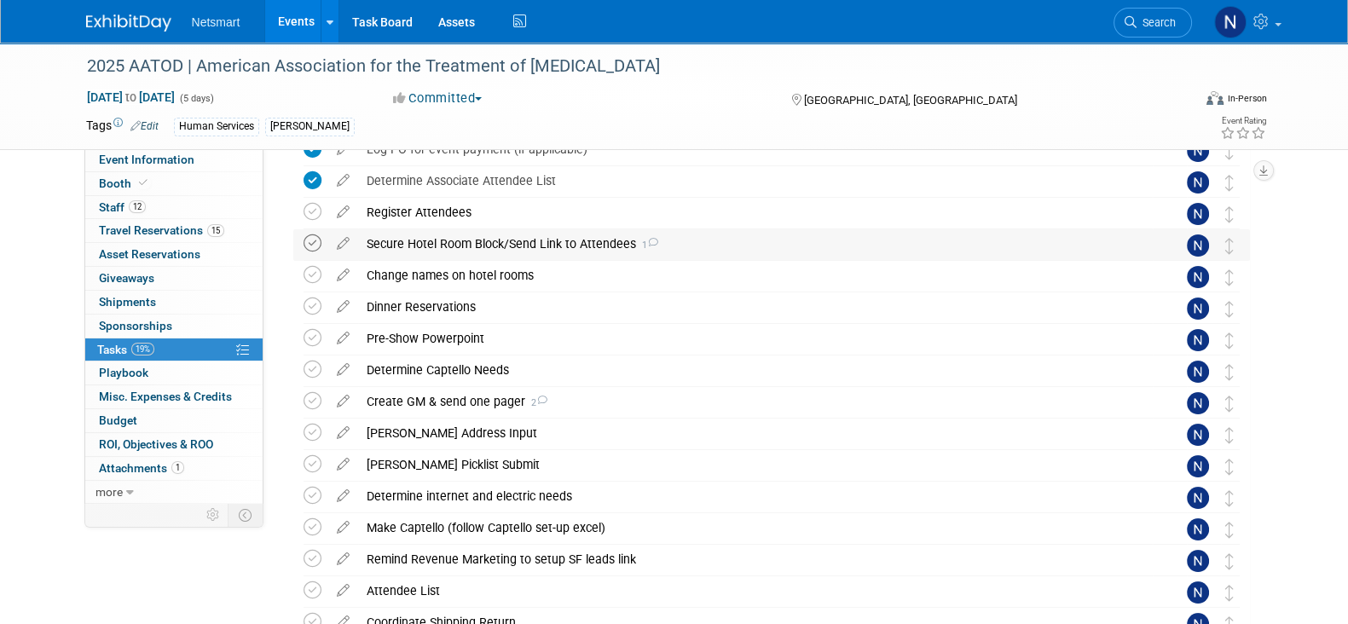
click at [315, 242] on icon at bounding box center [312, 243] width 18 height 18
click at [309, 309] on icon at bounding box center [312, 306] width 18 height 18
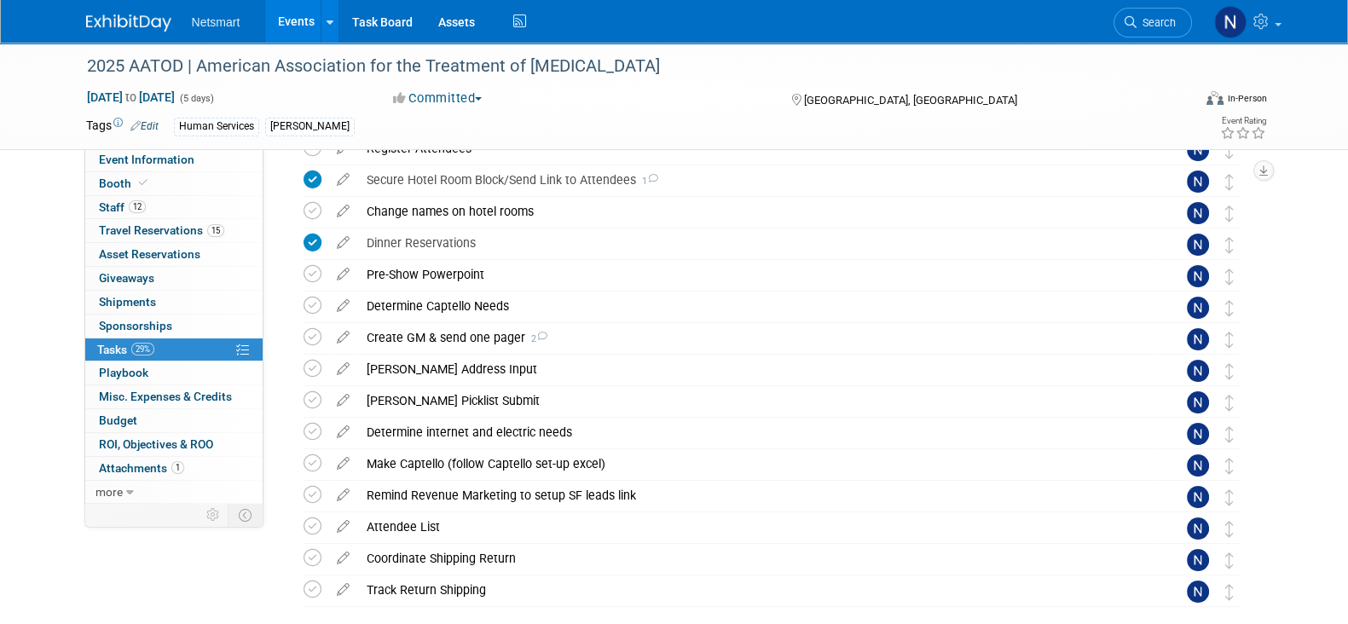
scroll to position [320, 0]
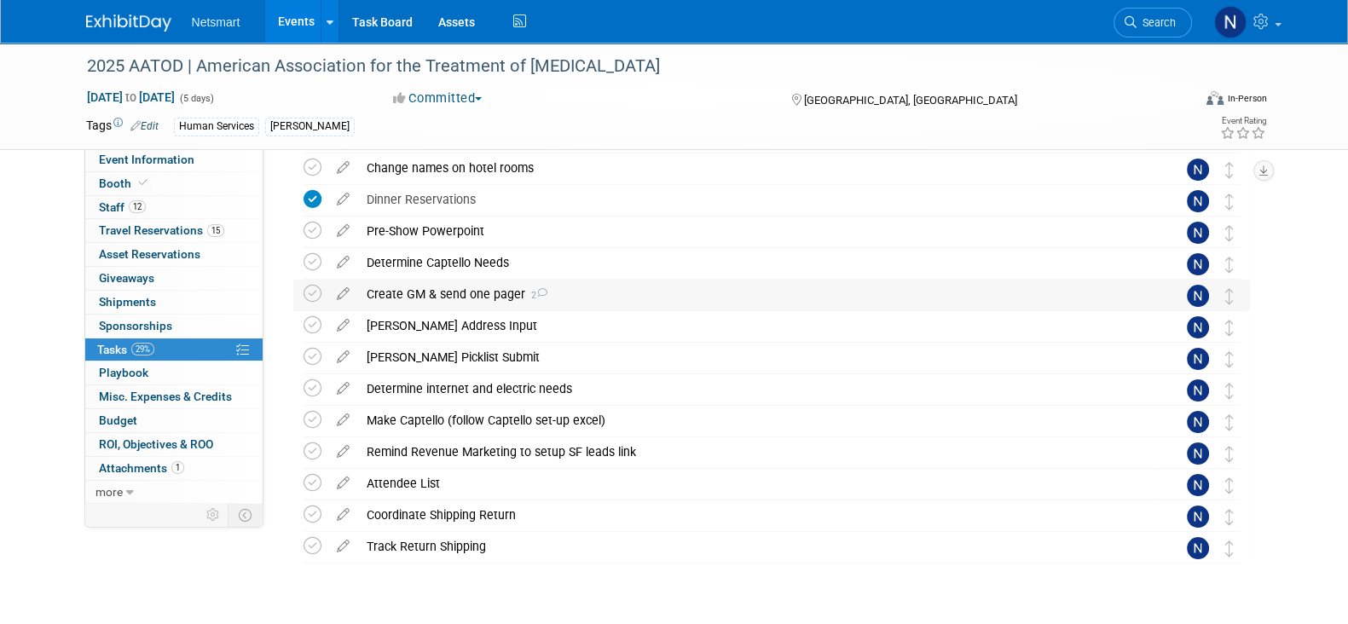
click at [466, 303] on div "Create GM & send one pager 2" at bounding box center [755, 294] width 794 height 29
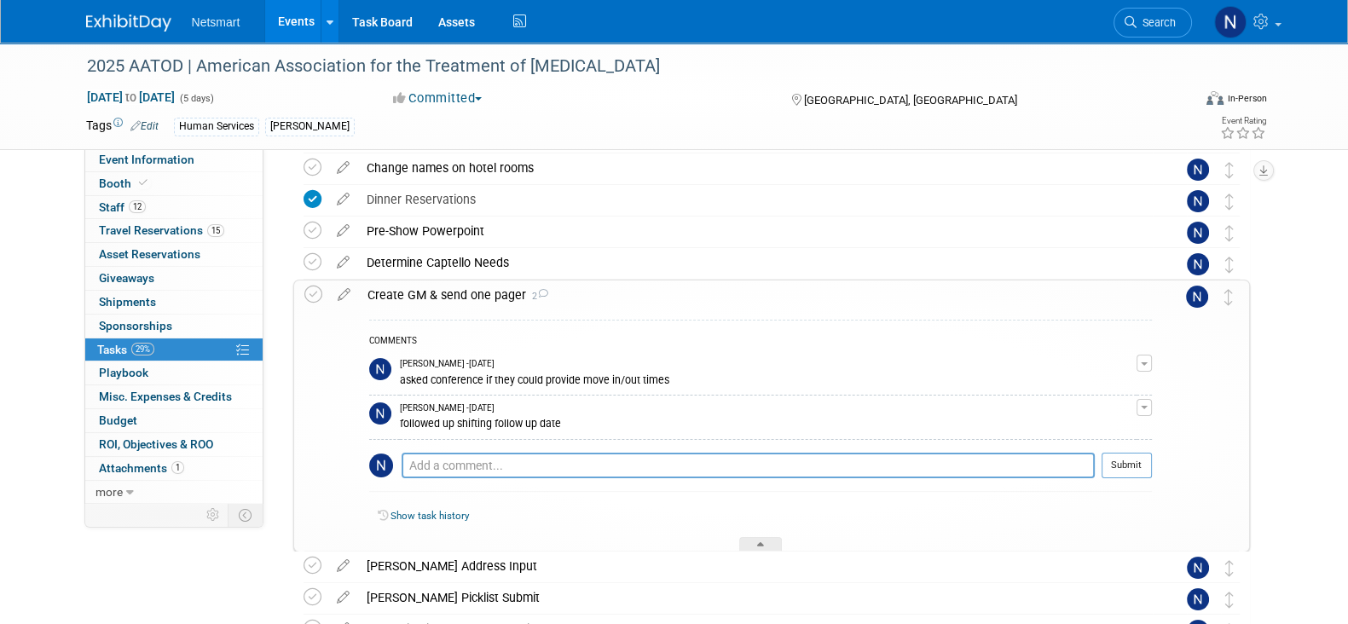
click at [466, 300] on div "Create GM & send one pager 2" at bounding box center [755, 294] width 793 height 29
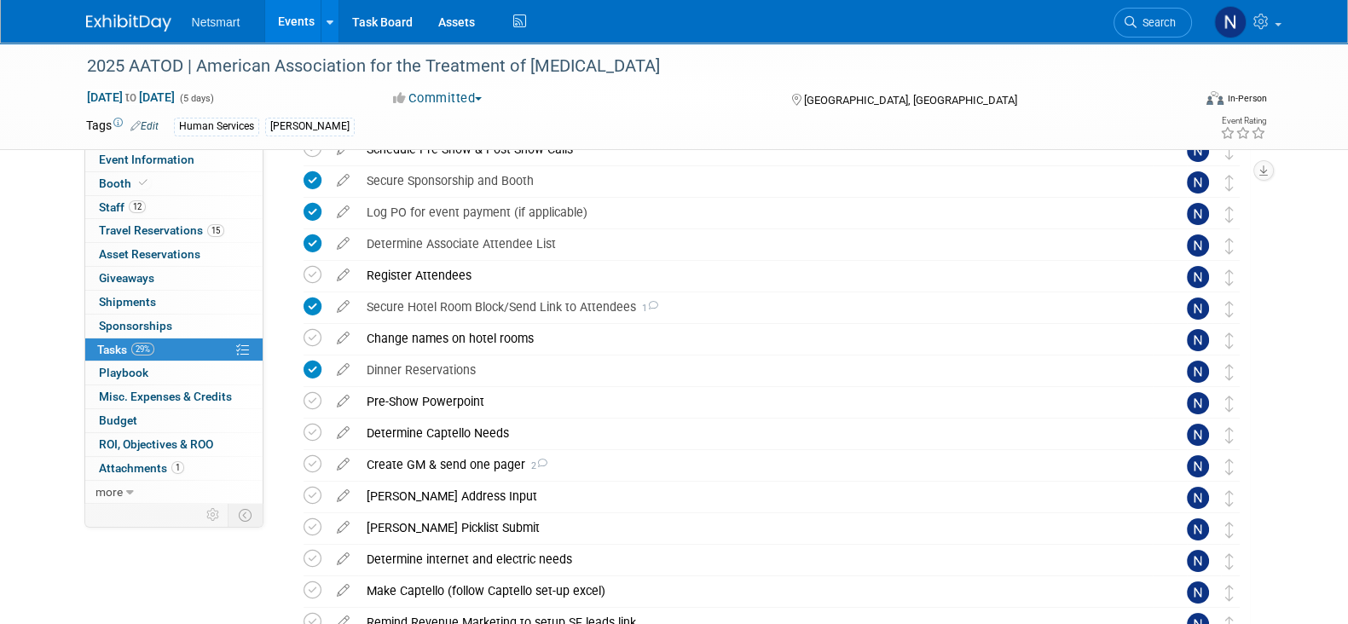
scroll to position [0, 0]
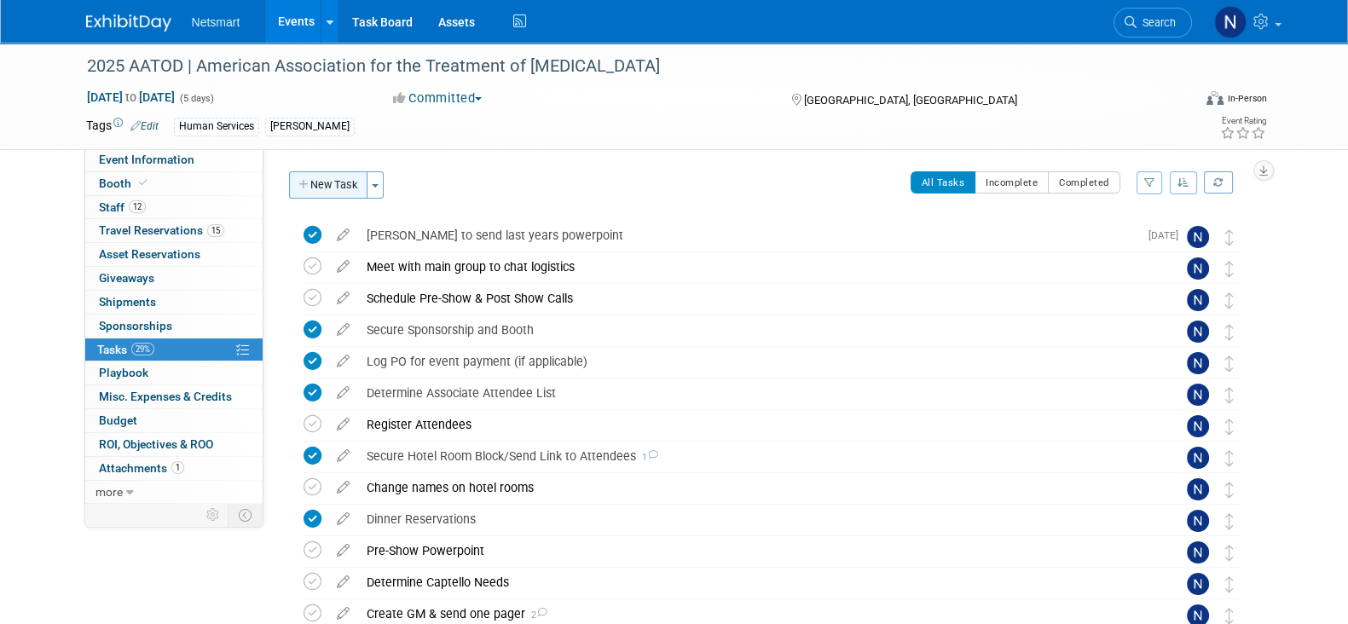
click at [330, 193] on button "New Task" at bounding box center [328, 184] width 78 height 27
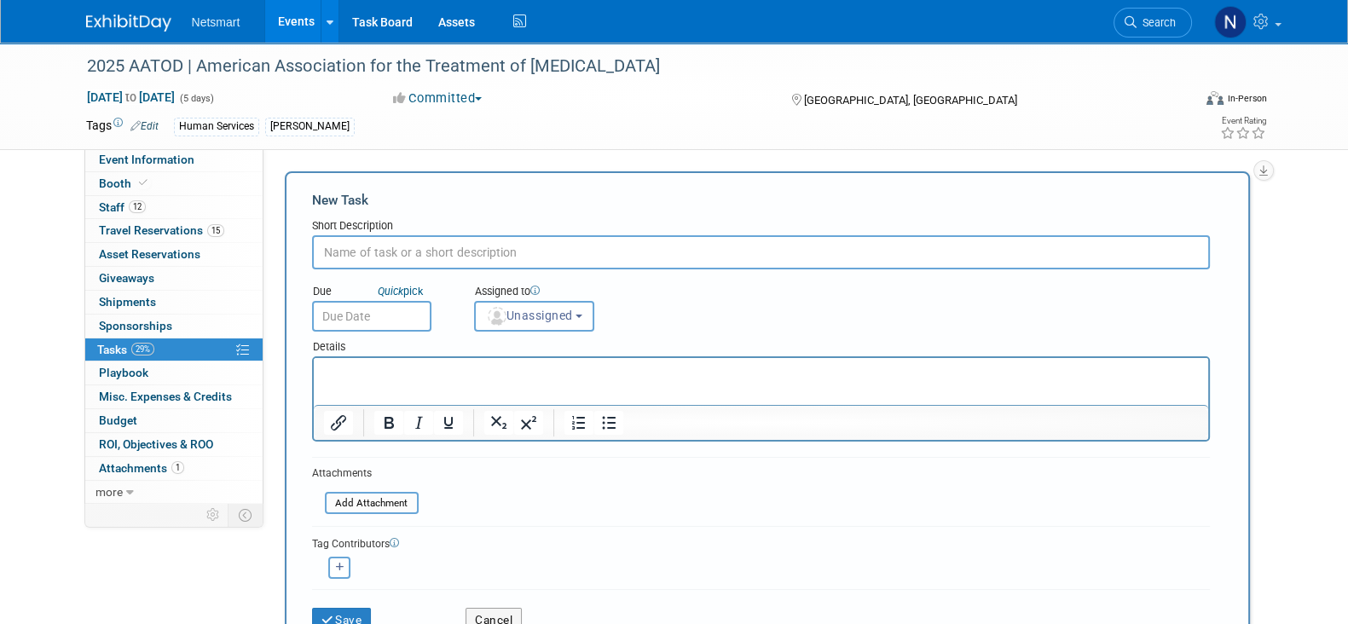
click at [505, 249] on input "text" at bounding box center [761, 252] width 898 height 34
type input "F"
type input "Happy Hour"
click at [505, 320] on span "Unassigned" at bounding box center [529, 316] width 87 height 14
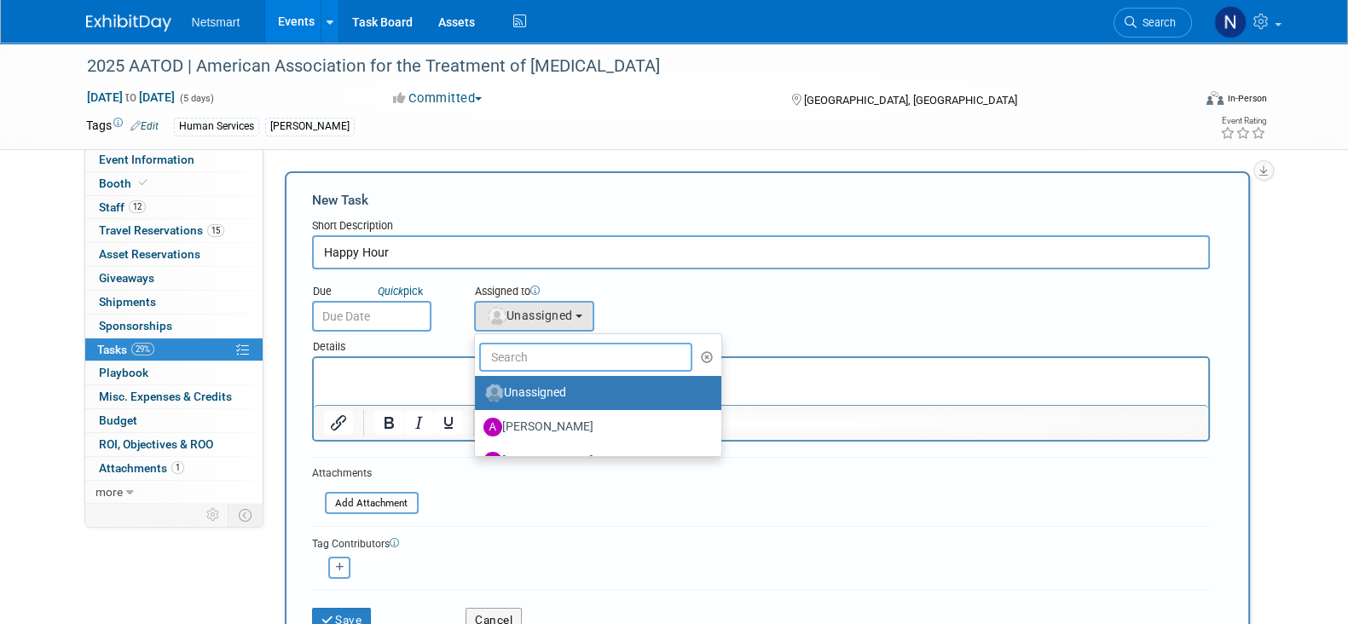
click at [498, 350] on input "text" at bounding box center [586, 357] width 214 height 29
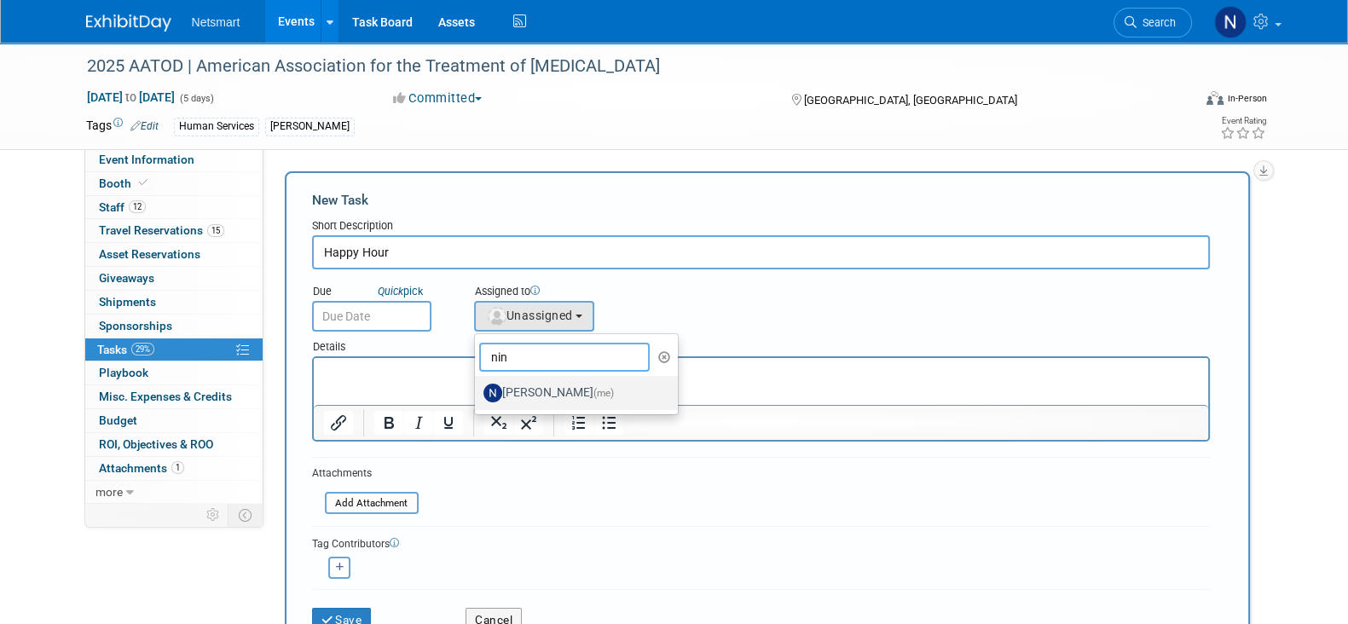
type input "nin"
click at [514, 387] on label "Nina Finn (me)" at bounding box center [572, 392] width 178 height 27
click at [477, 387] on input "Nina Finn (me)" at bounding box center [471, 390] width 11 height 11
select select "a52b5e8a-b2fd-4a4e-8599-2a3670a086e7"
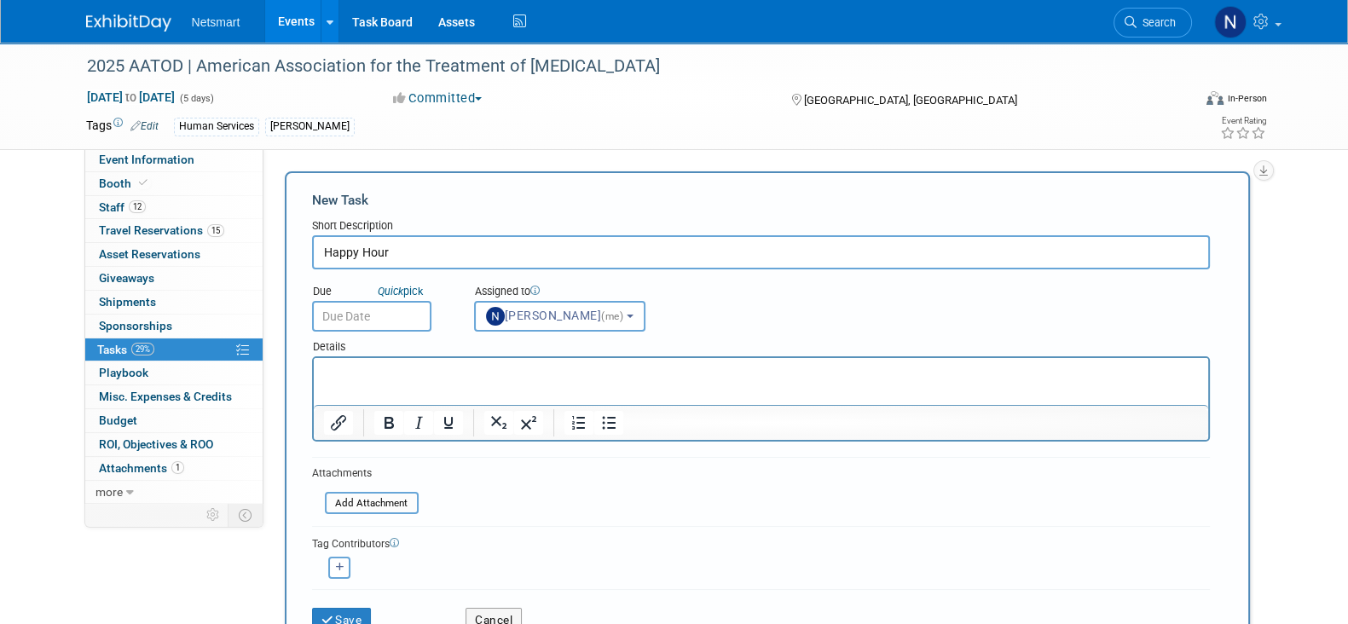
click at [436, 371] on p "Rich Text Area. Press ALT-0 for help." at bounding box center [760, 373] width 875 height 17
click at [615, 424] on icon "Bullet list" at bounding box center [608, 423] width 20 height 20
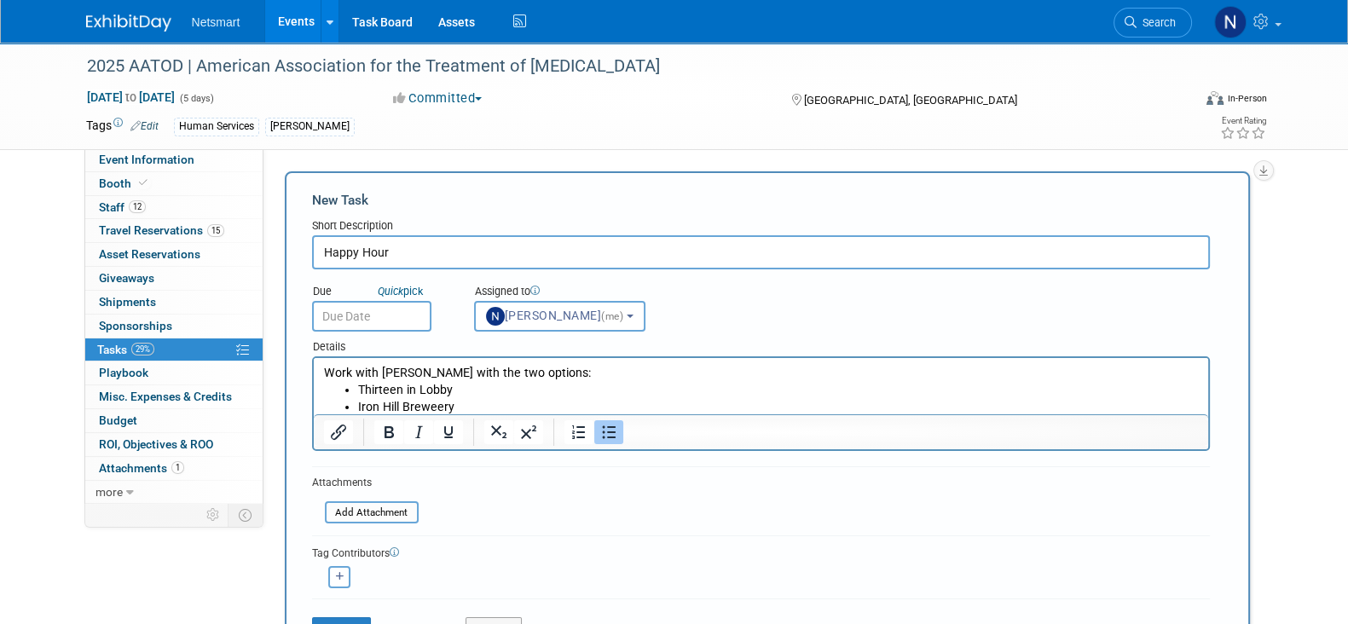
click at [426, 402] on li "Iron Hill Breweery" at bounding box center [777, 407] width 840 height 17
click at [436, 402] on li "Iron Hill Breweery" at bounding box center [777, 407] width 840 height 17
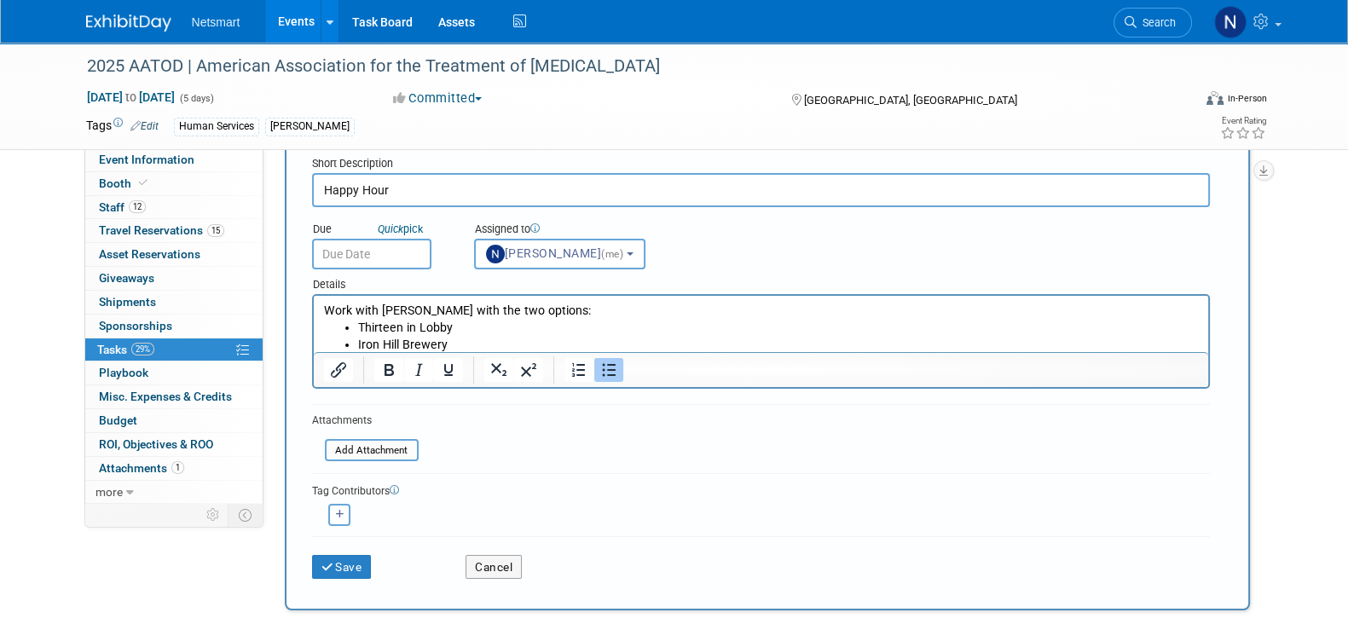
scroll to position [106, 0]
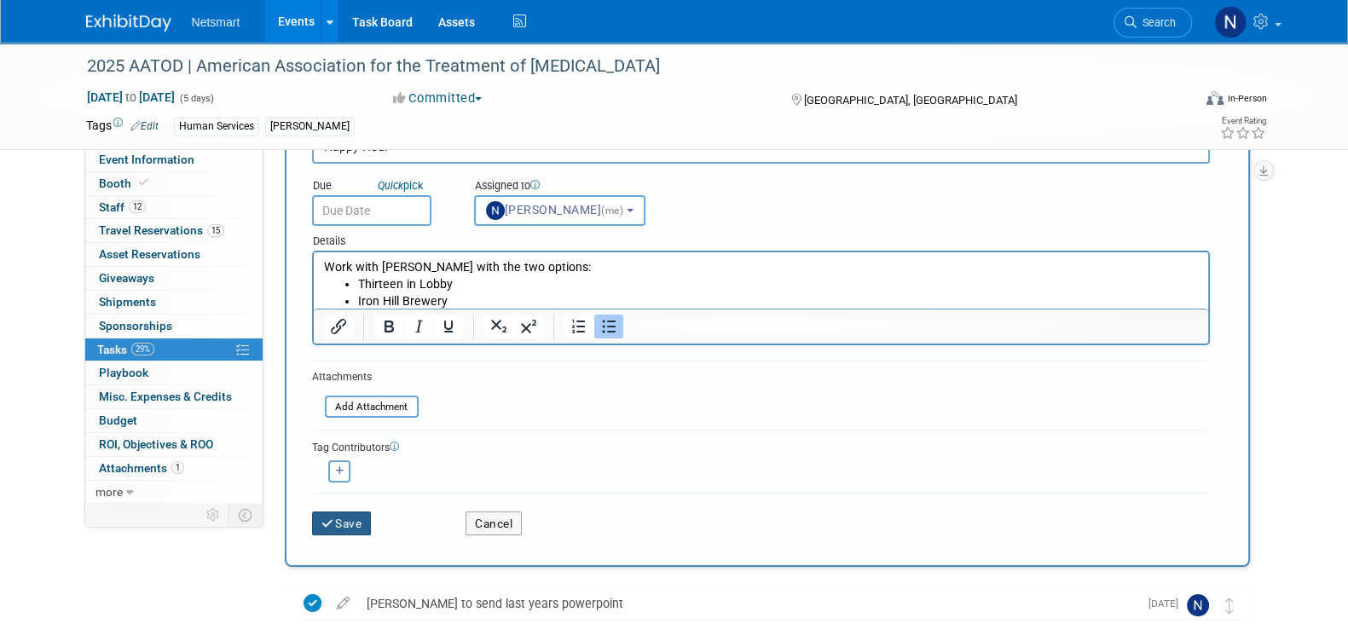
click at [343, 513] on button "Save" at bounding box center [342, 523] width 60 height 24
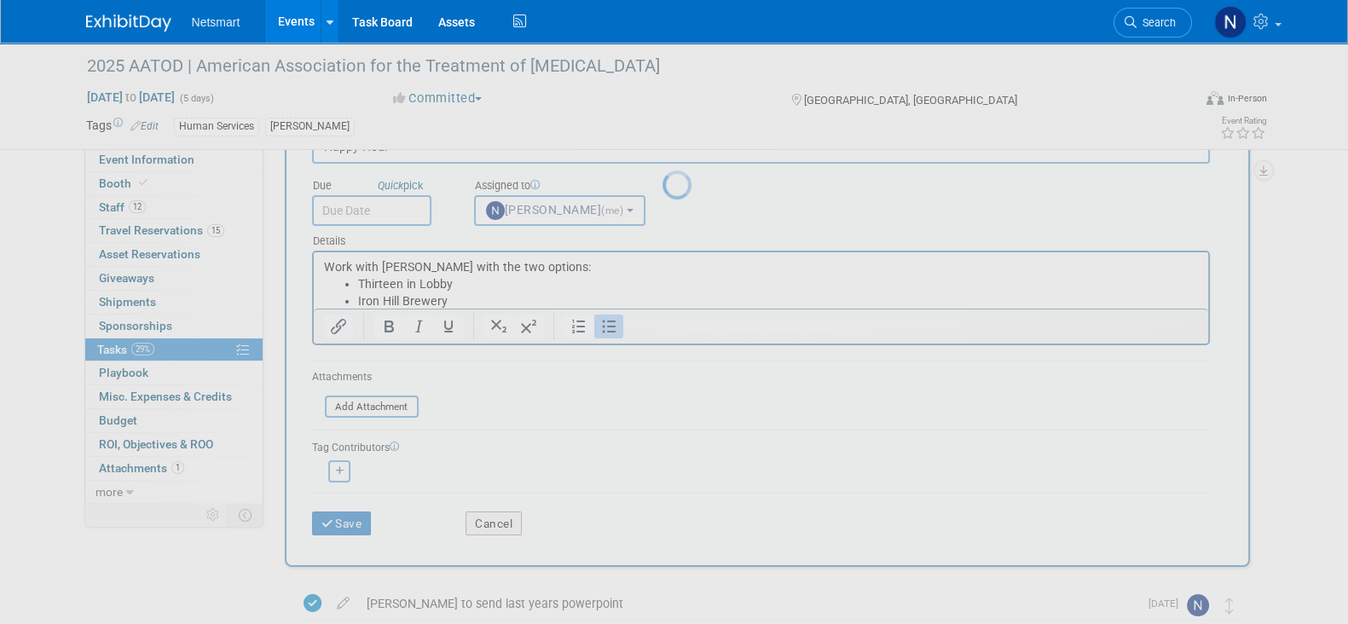
scroll to position [0, 0]
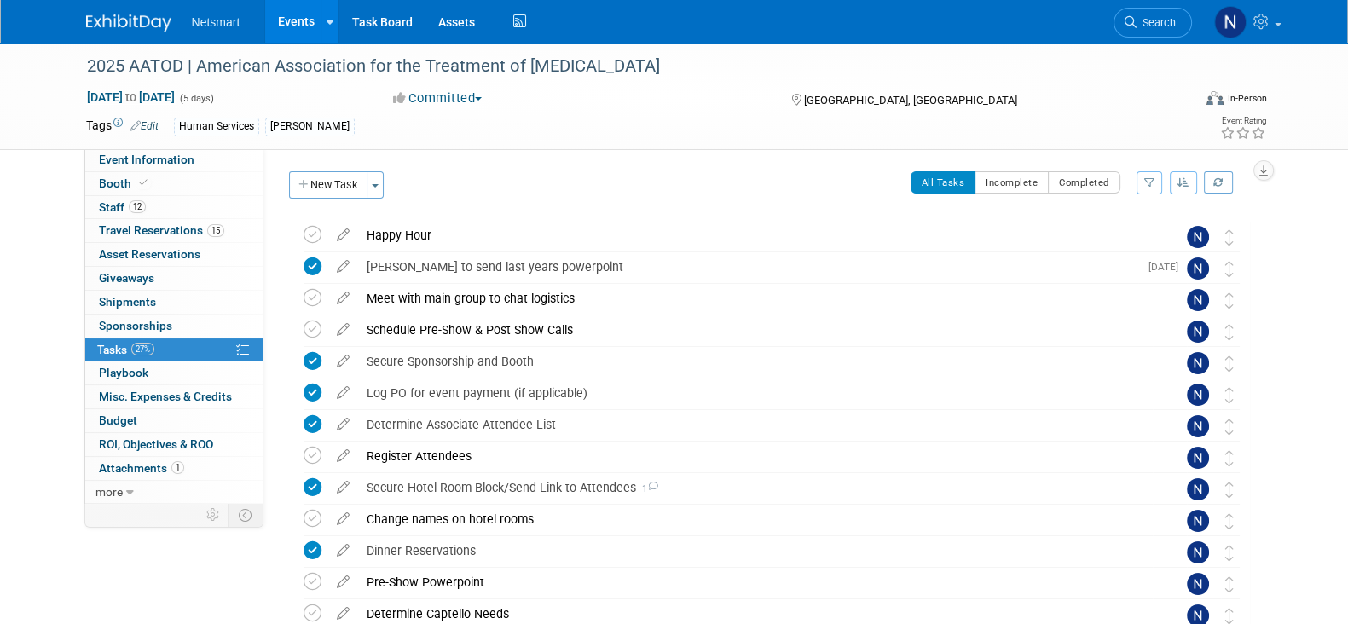
click at [1155, 25] on span "Search" at bounding box center [1155, 22] width 39 height 13
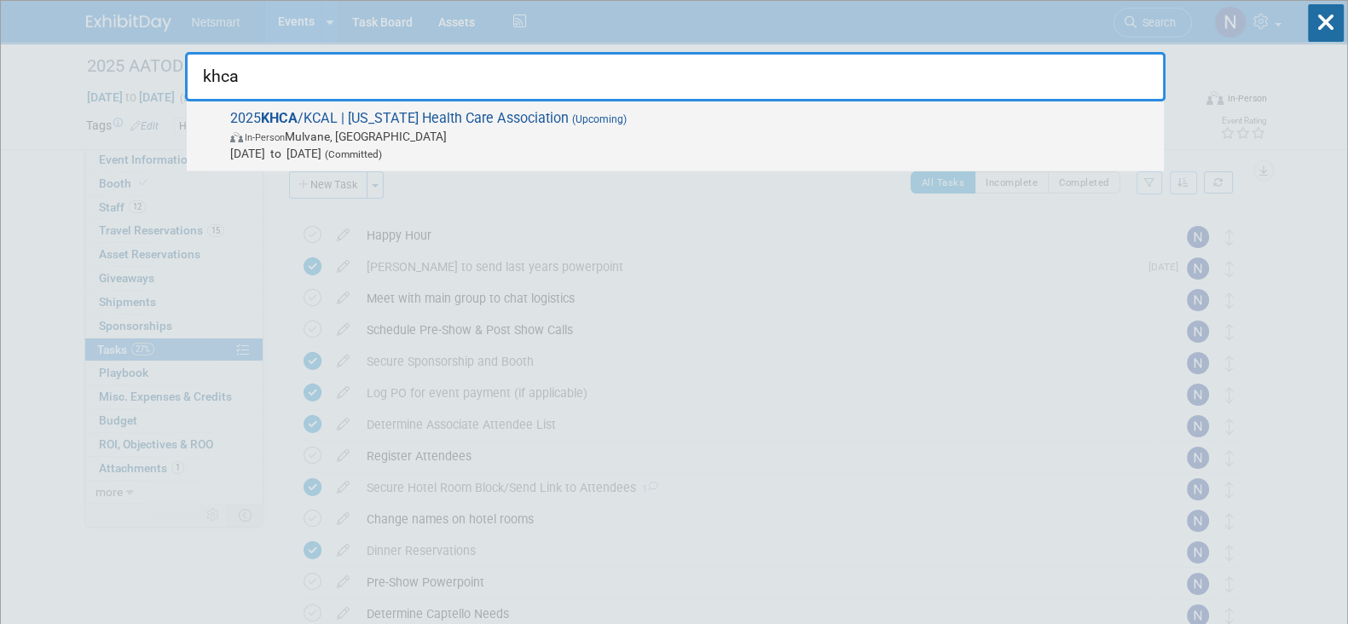
type input "khca"
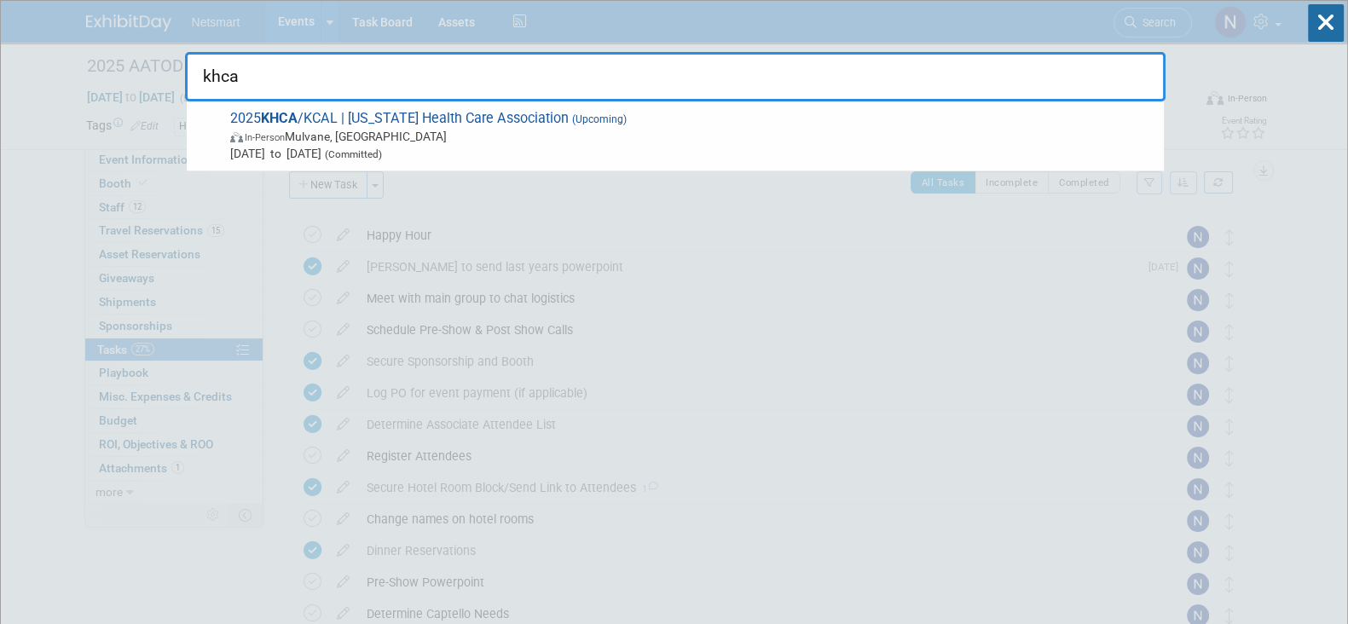
click at [332, 141] on span "In-Person Mulvane, KS" at bounding box center [692, 136] width 925 height 17
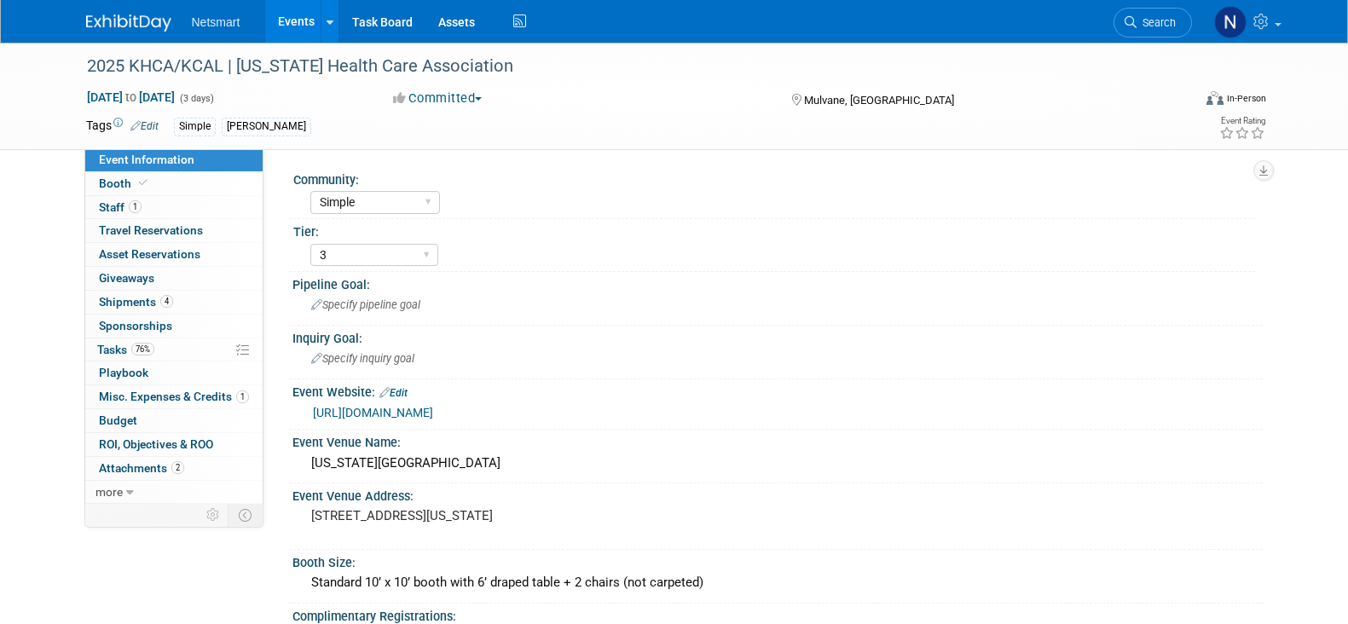
select select "Simple"
select select "3"
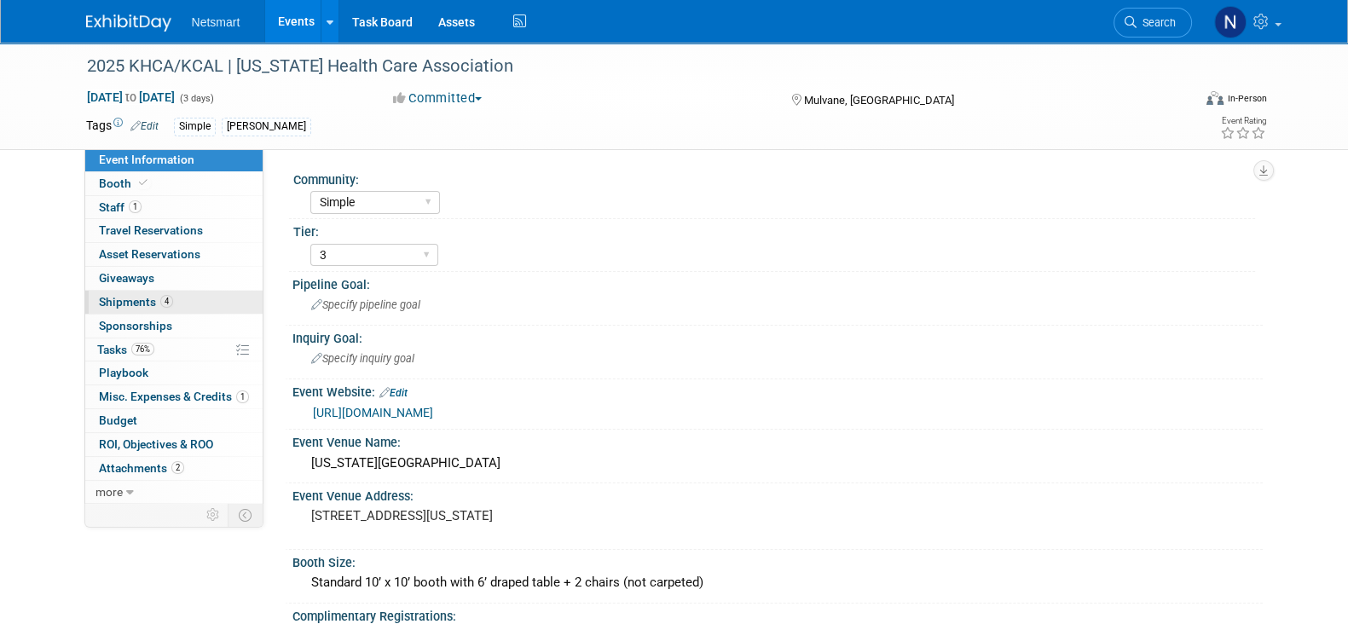
click at [149, 307] on span "Shipments 4" at bounding box center [136, 302] width 74 height 14
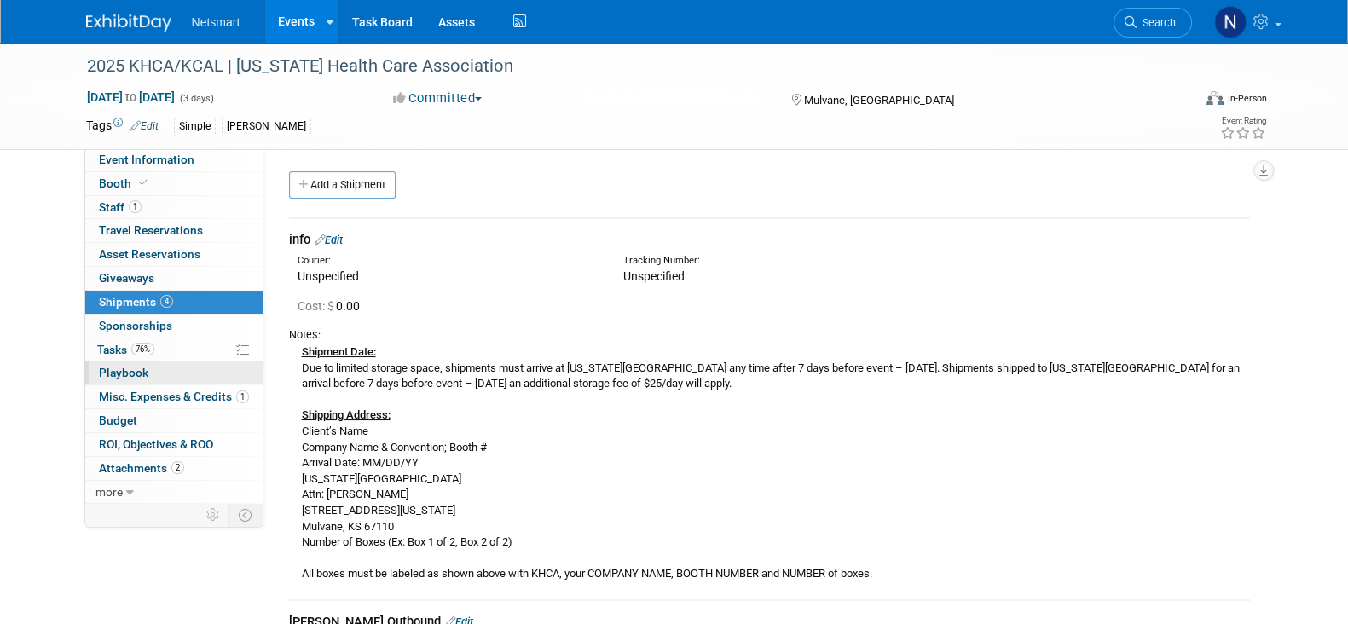
click at [124, 372] on span "Playbook 0" at bounding box center [123, 373] width 49 height 14
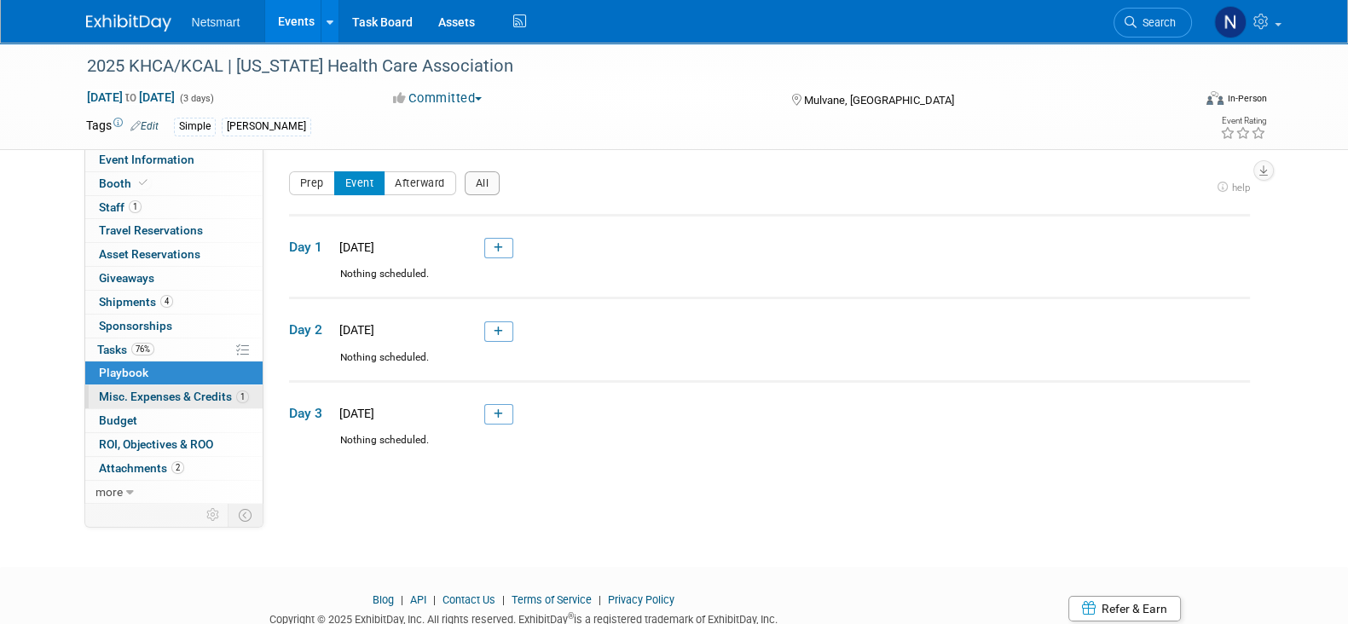
click at [170, 393] on span "Misc. Expenses & Credits 1" at bounding box center [174, 397] width 150 height 14
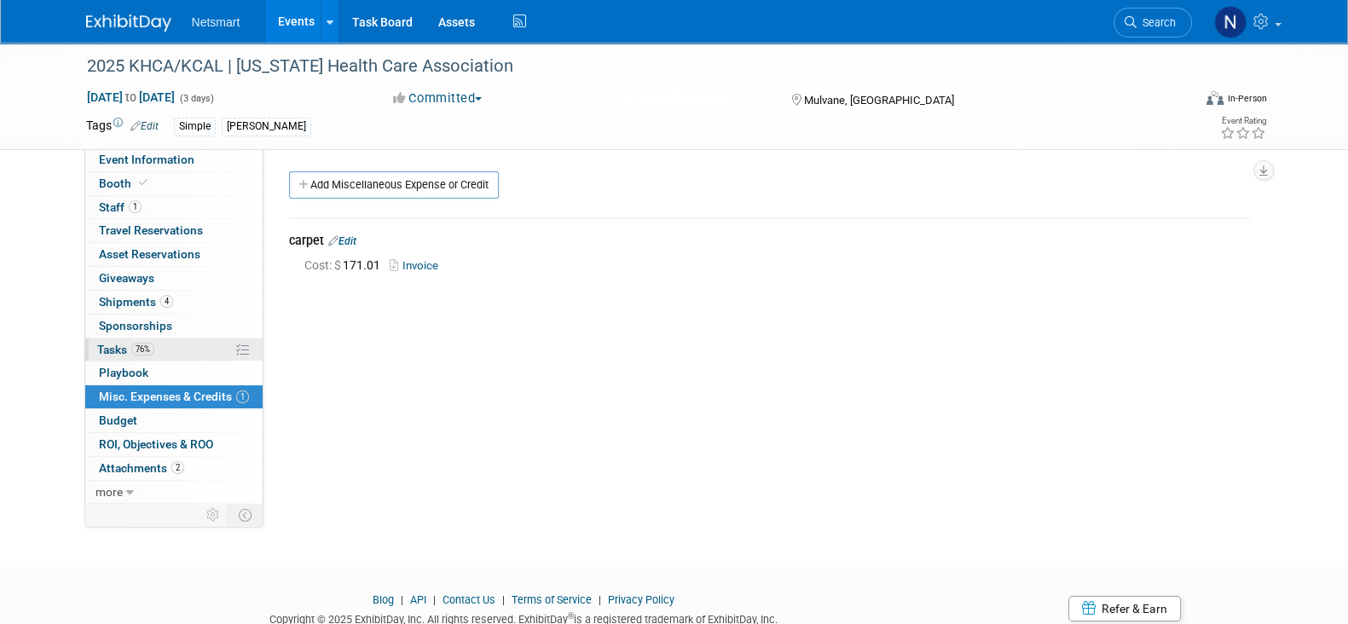
drag, startPoint x: 158, startPoint y: 347, endPoint x: 177, endPoint y: 349, distance: 19.7
click at [159, 347] on link "76% Tasks 76%" at bounding box center [173, 349] width 177 height 23
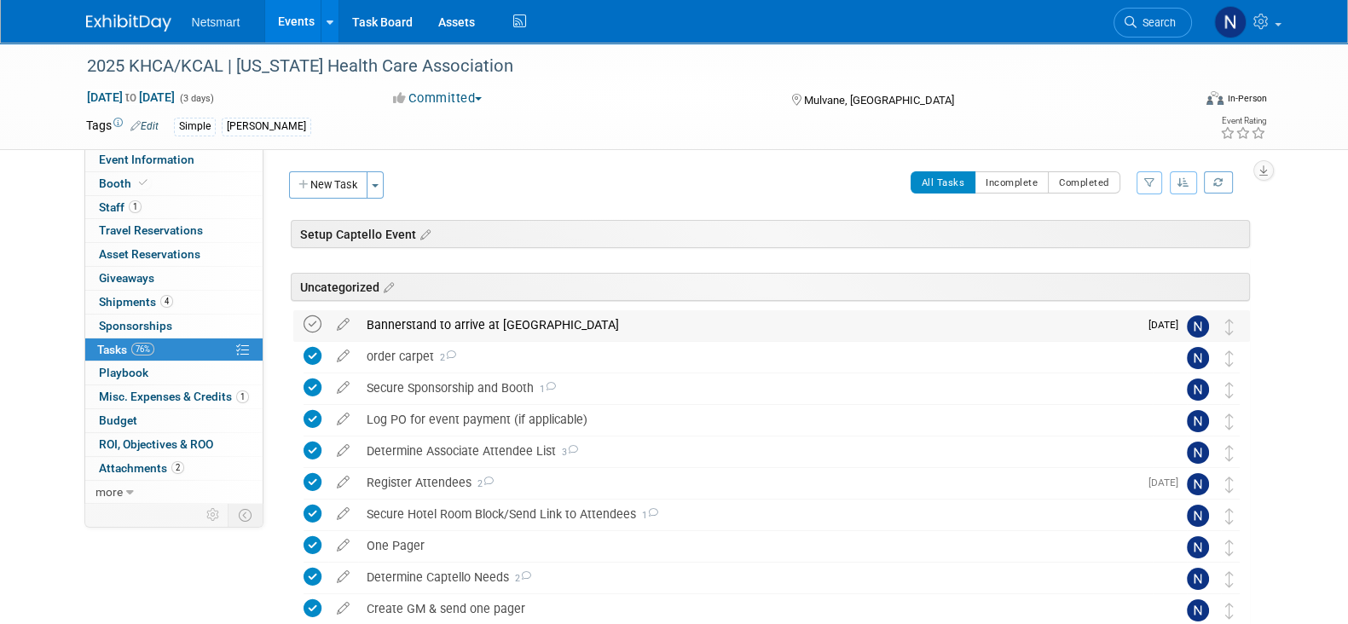
click at [315, 321] on icon at bounding box center [312, 324] width 18 height 18
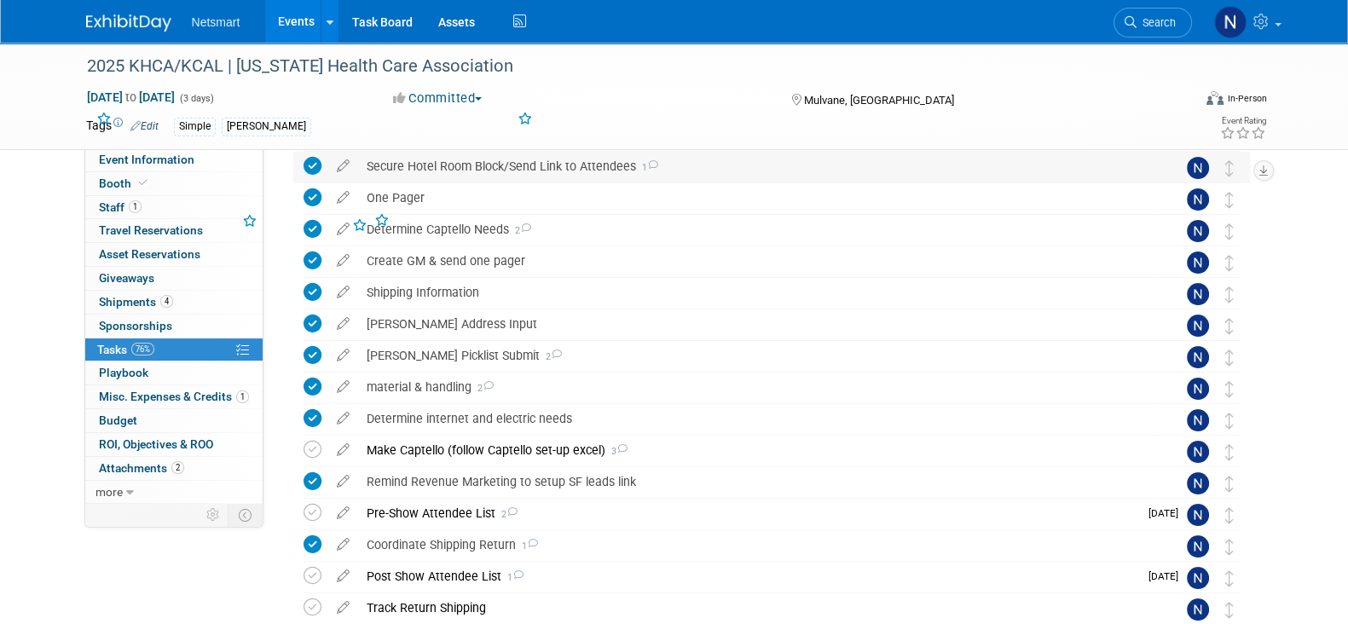
scroll to position [425, 0]
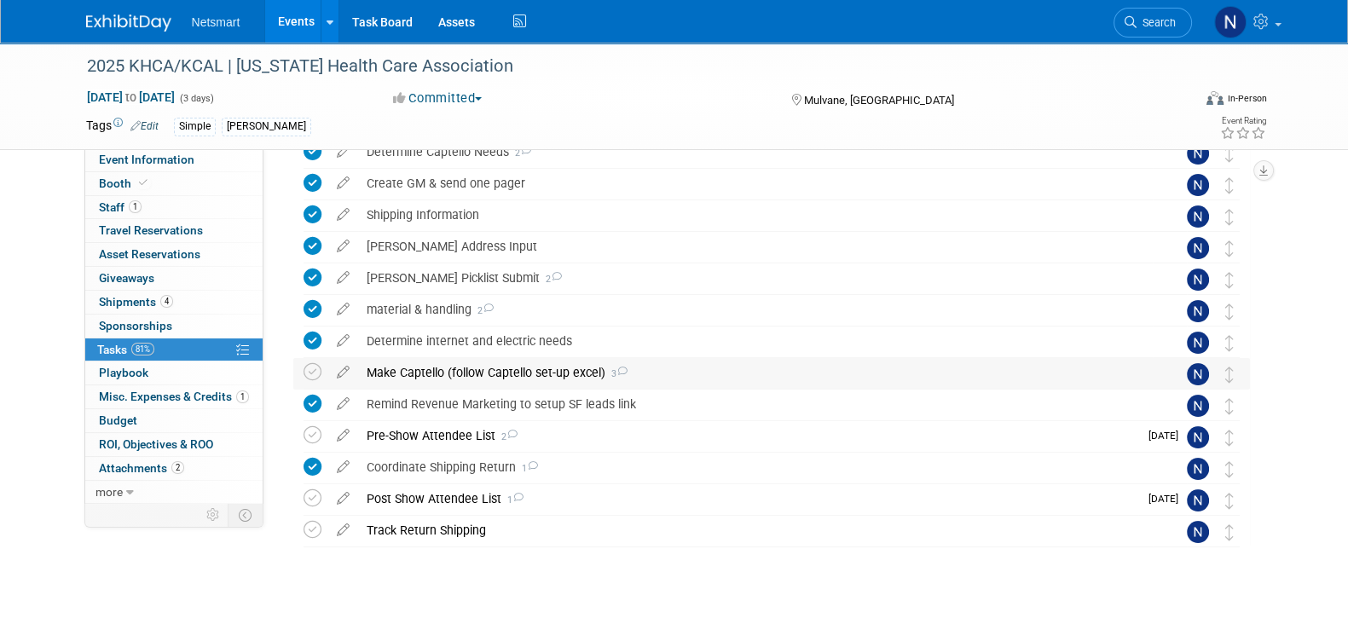
click at [459, 371] on div "Make Captello (follow Captello set-up excel) 3" at bounding box center [755, 372] width 794 height 29
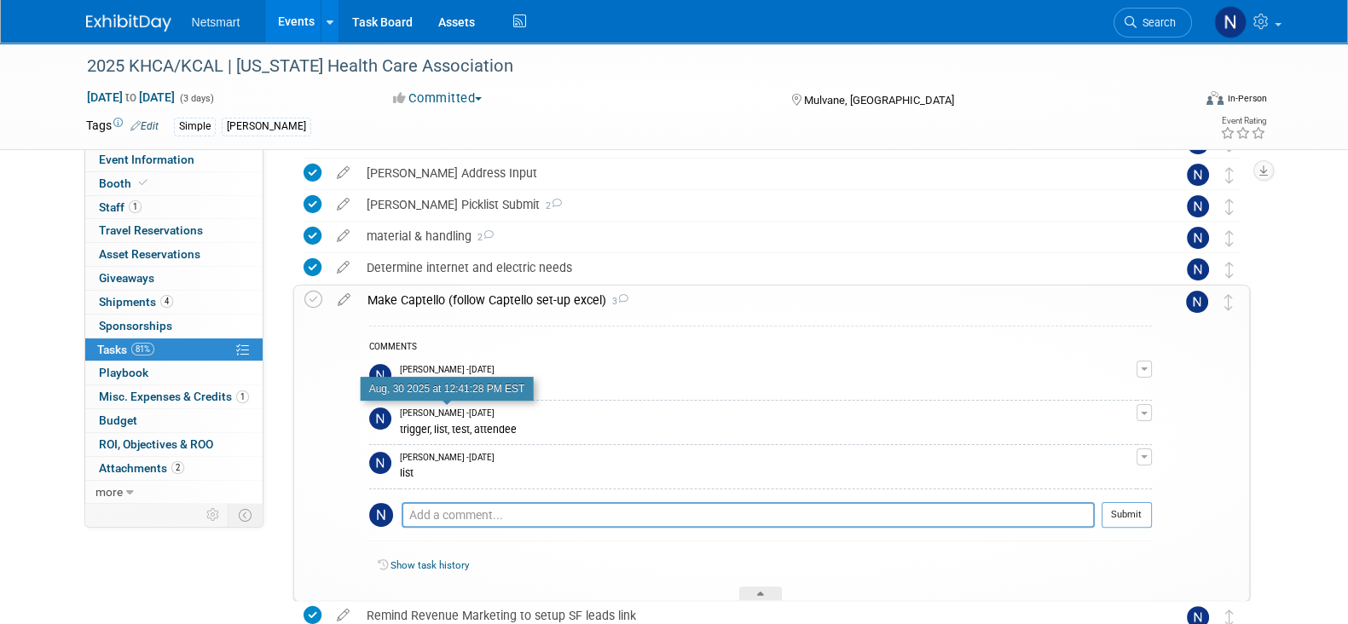
scroll to position [533, 0]
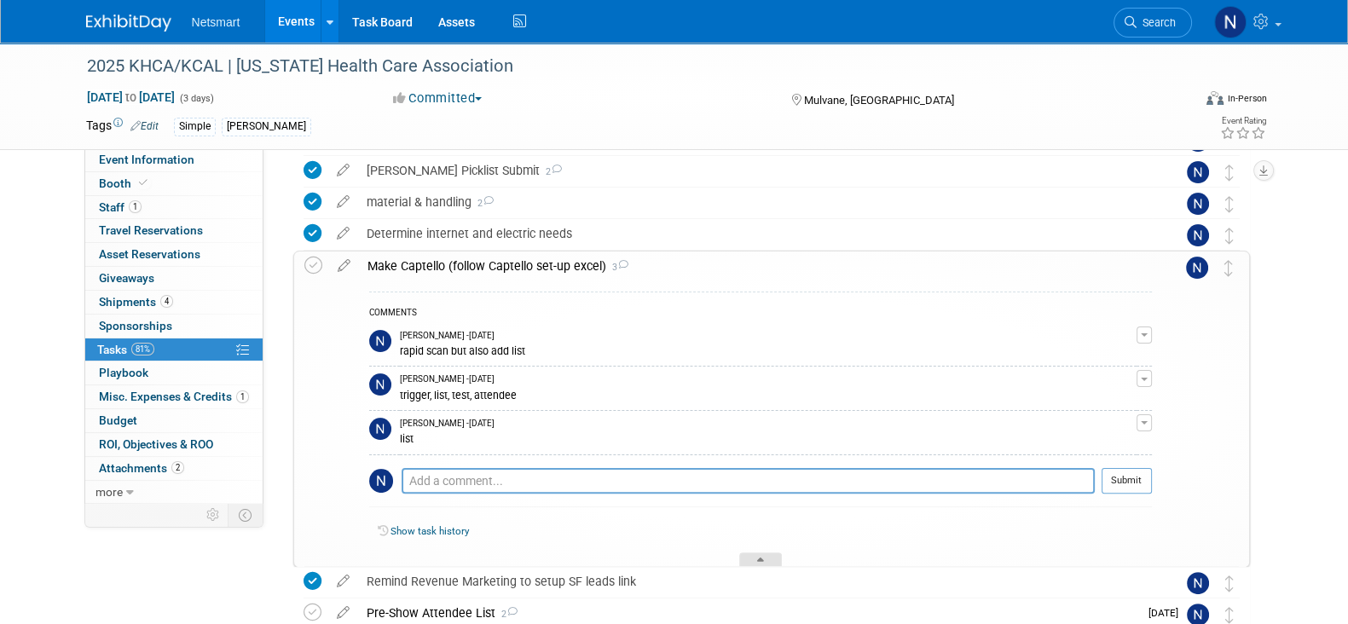
click at [753, 554] on div at bounding box center [760, 559] width 43 height 14
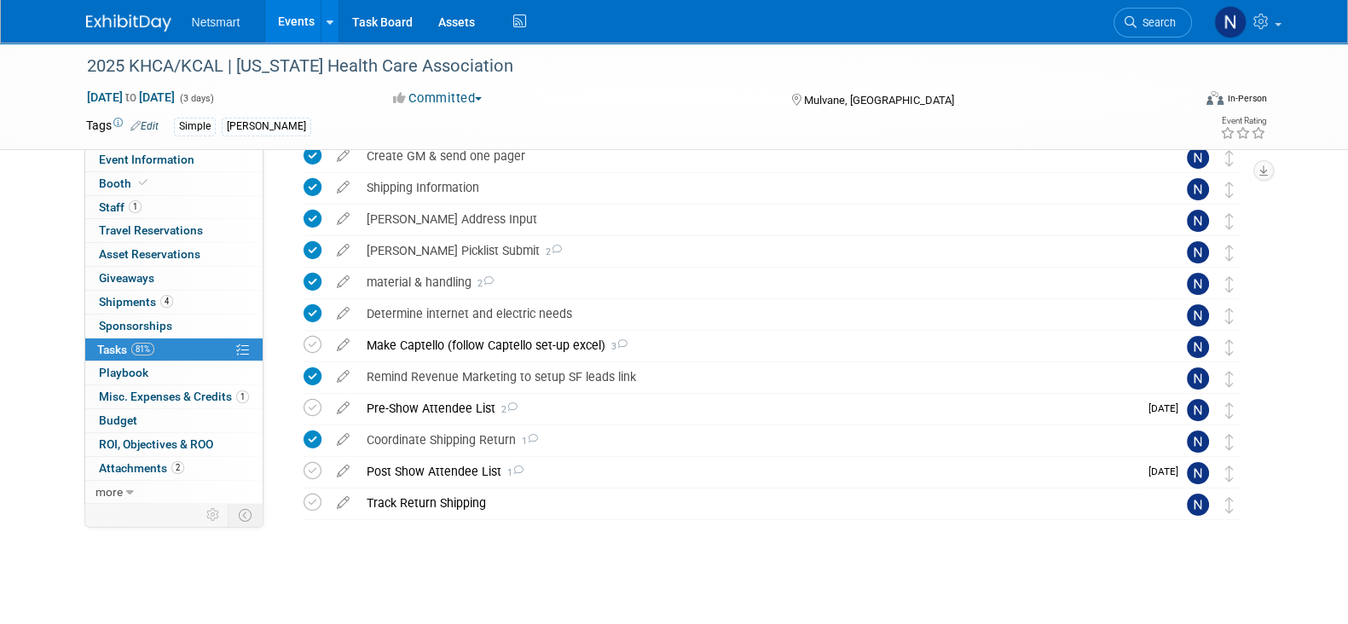
scroll to position [452, 0]
click at [387, 24] on link "Task Board" at bounding box center [382, 21] width 86 height 43
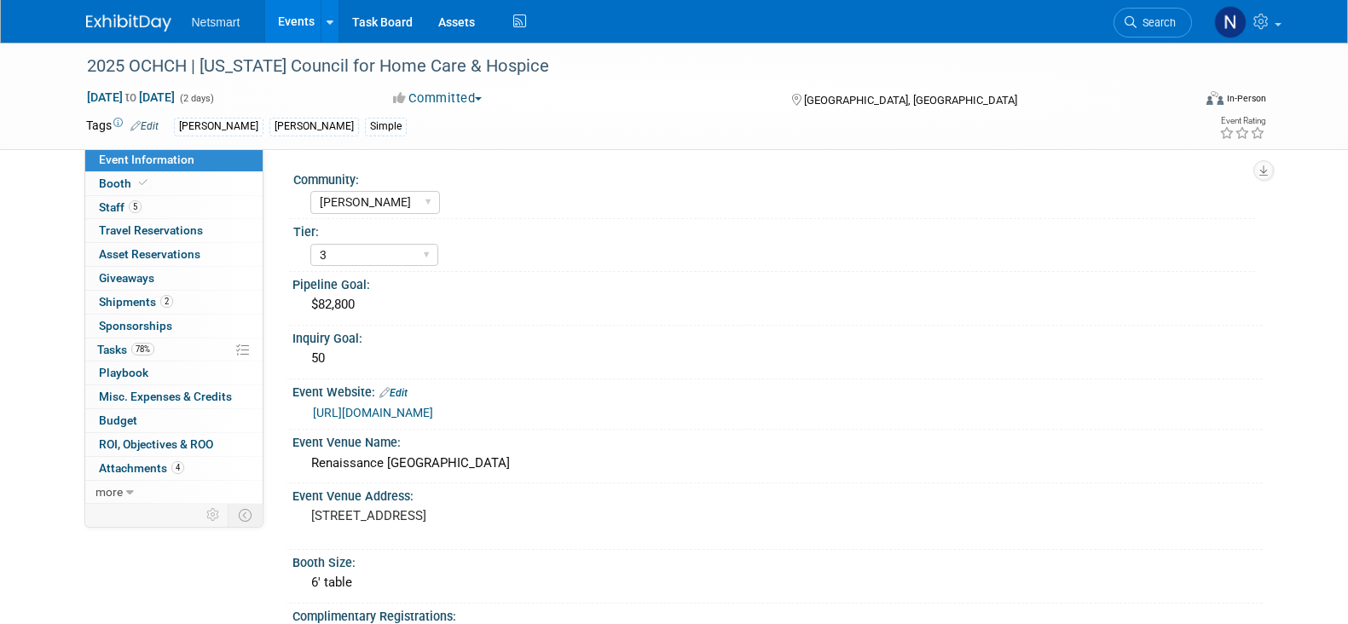
select select "[PERSON_NAME]"
select select "3"
select select "Yes"
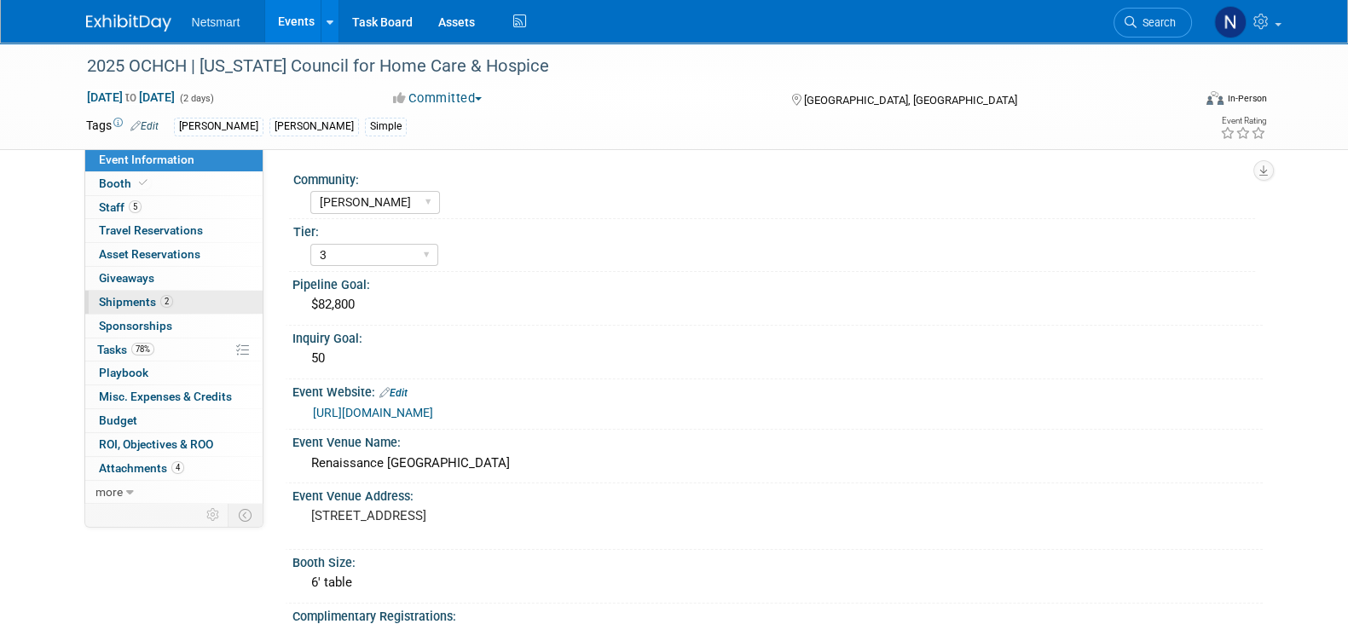
click at [170, 295] on link "2 Shipments 2" at bounding box center [173, 302] width 177 height 23
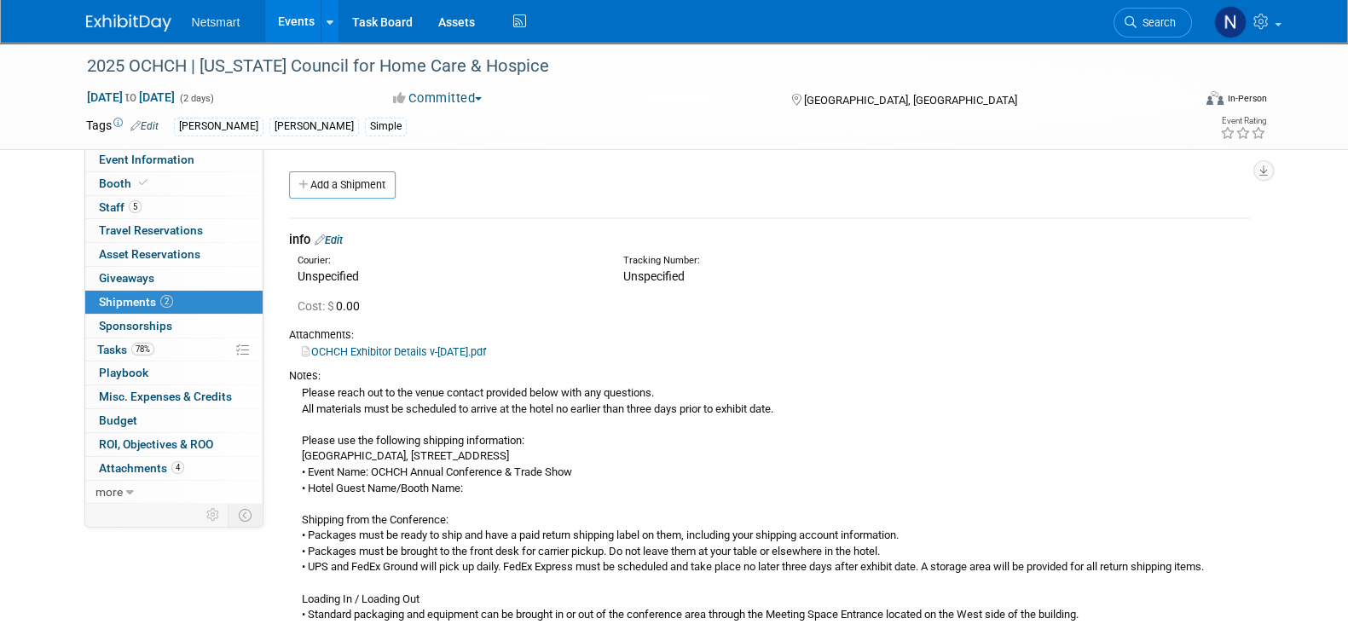
click at [345, 187] on link "Add a Shipment" at bounding box center [342, 184] width 107 height 27
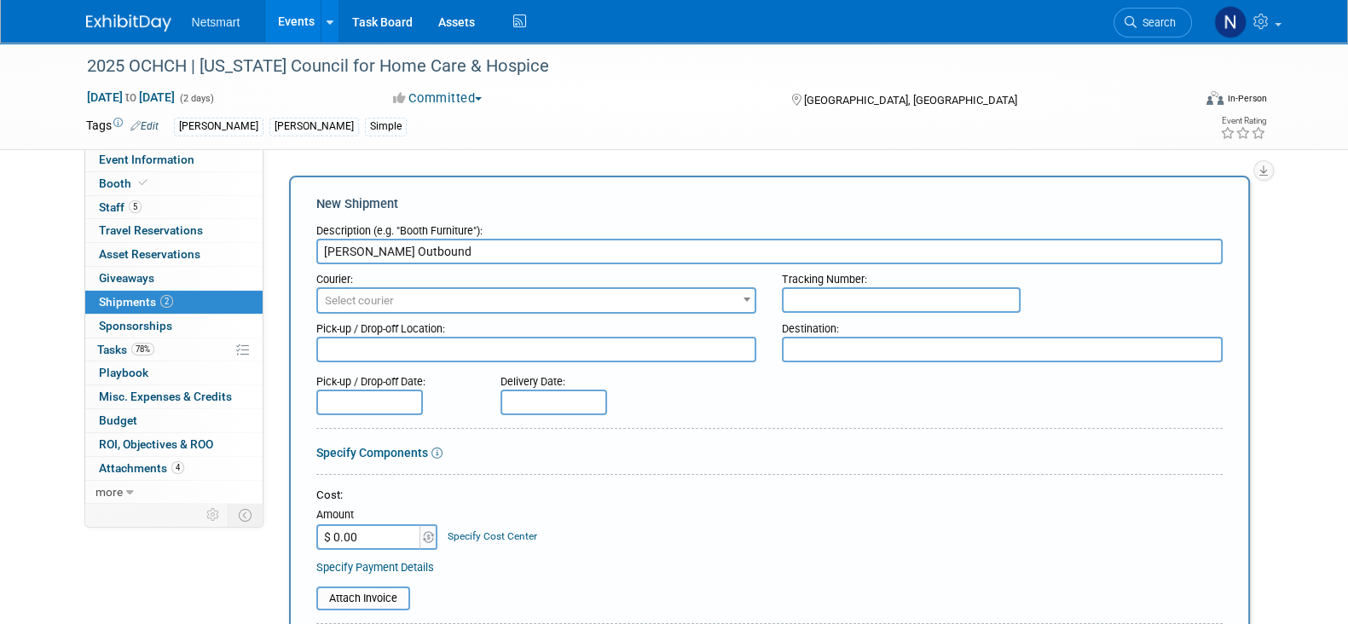
type input "[PERSON_NAME] Outbound"
click at [506, 289] on span "Select courier" at bounding box center [536, 301] width 437 height 24
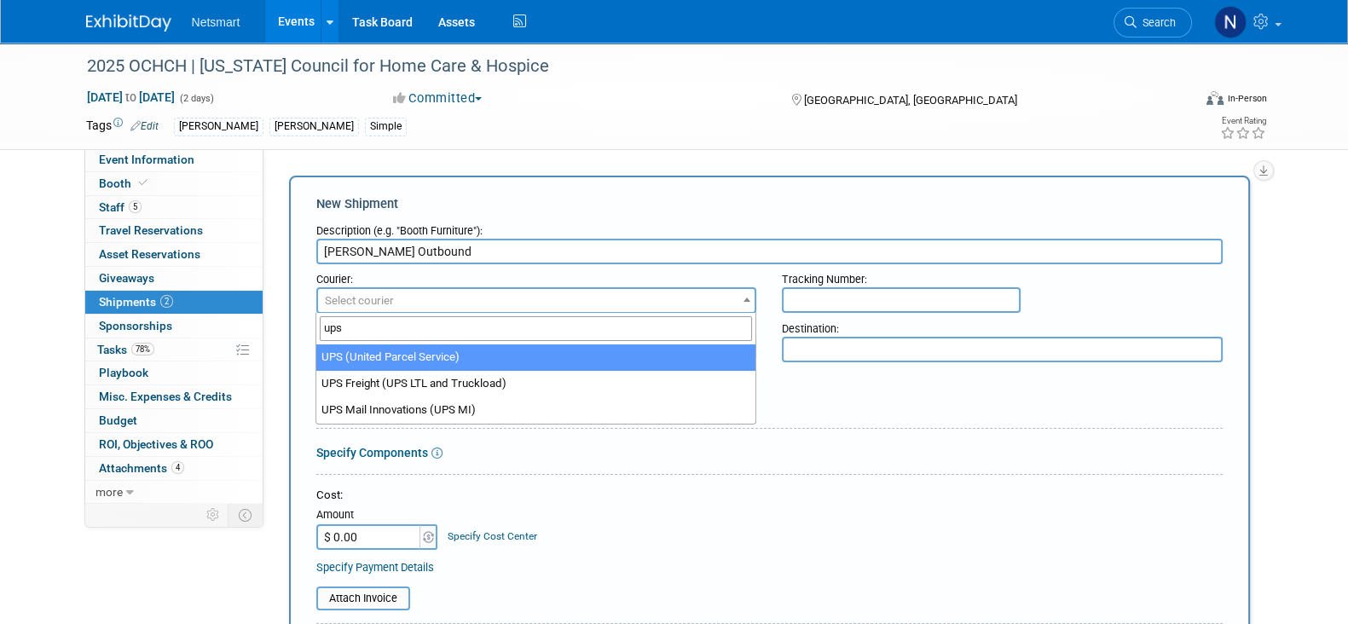
type input "ups"
select select "508"
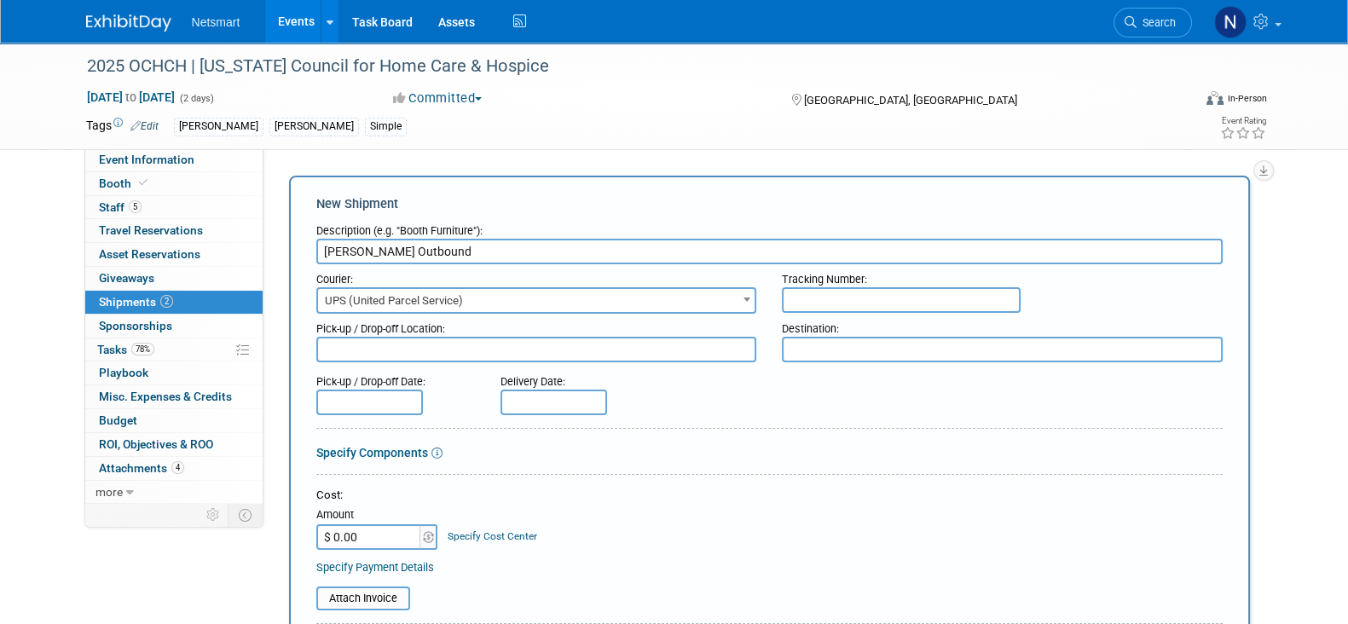
click at [838, 299] on input "text" at bounding box center [901, 300] width 239 height 26
paste input "1Z1081AW0242731852"
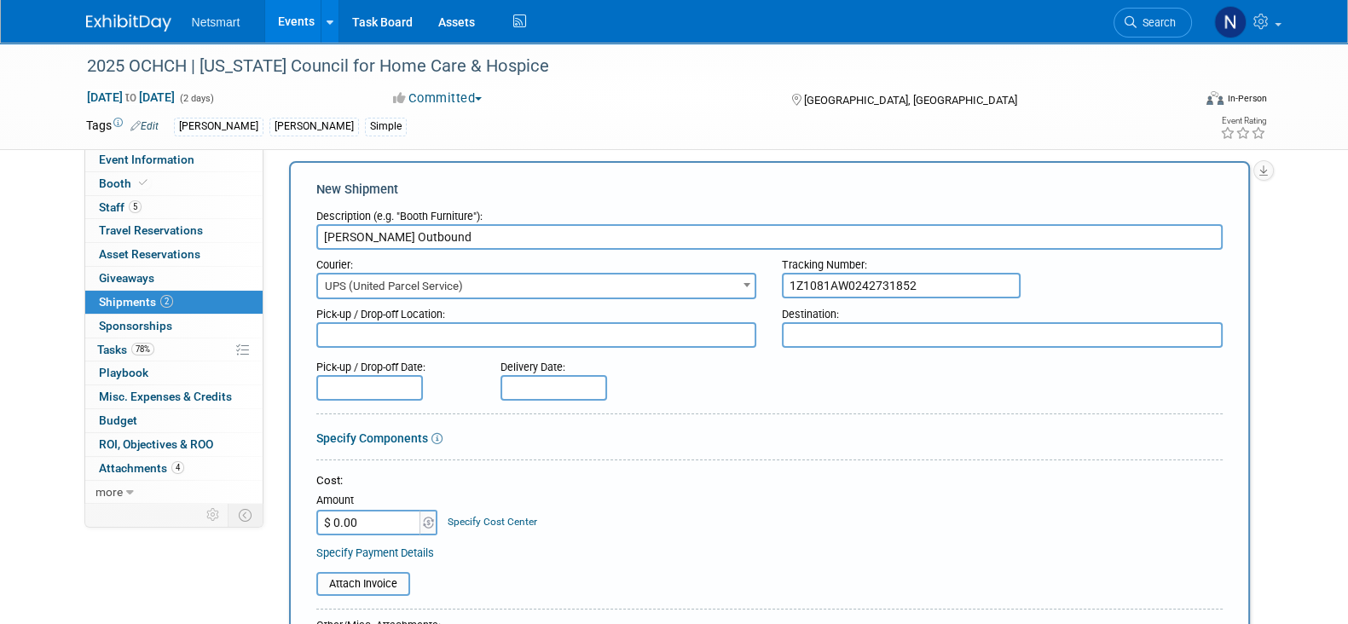
scroll to position [320, 0]
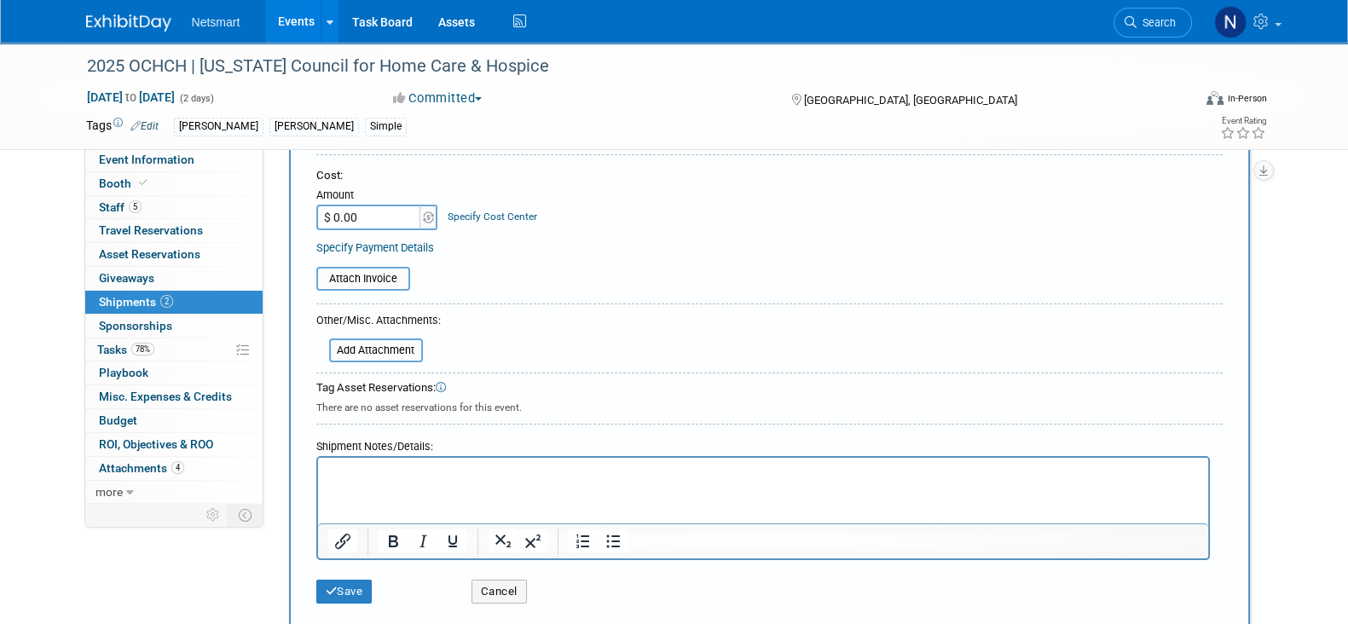
type input "1Z1081AW0242731852"
click at [345, 589] on button "Save" at bounding box center [344, 592] width 56 height 24
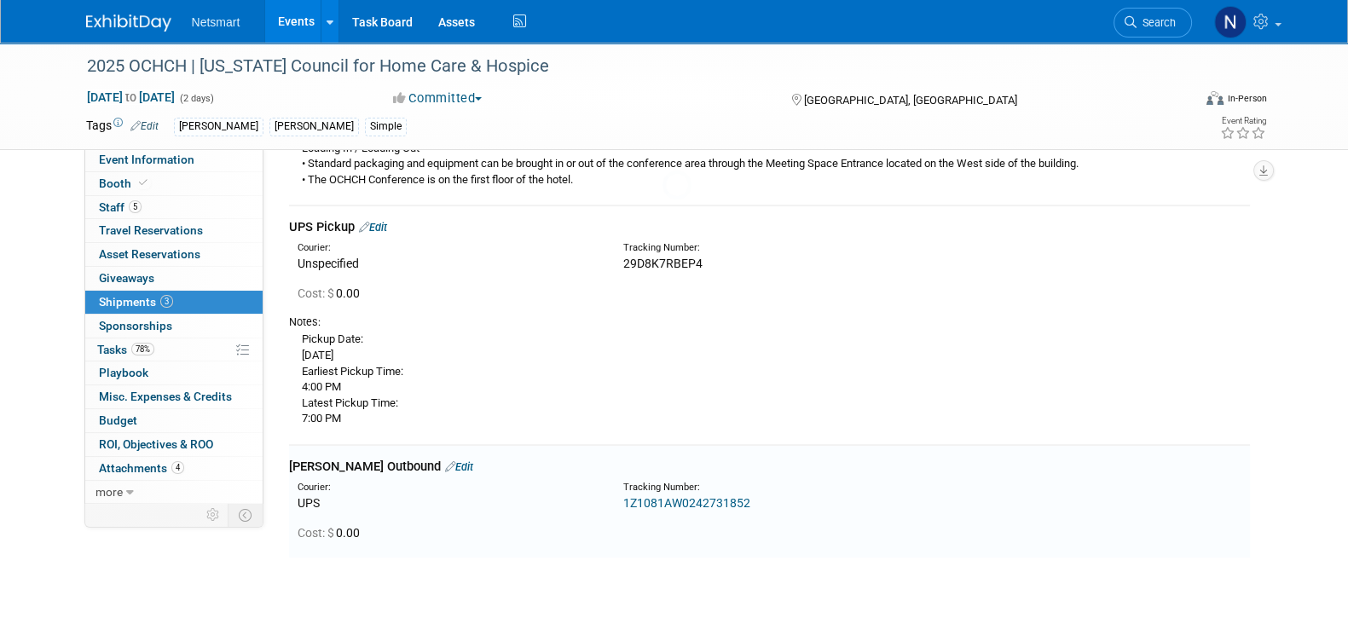
scroll to position [569, 0]
